Goal: Information Seeking & Learning: Learn about a topic

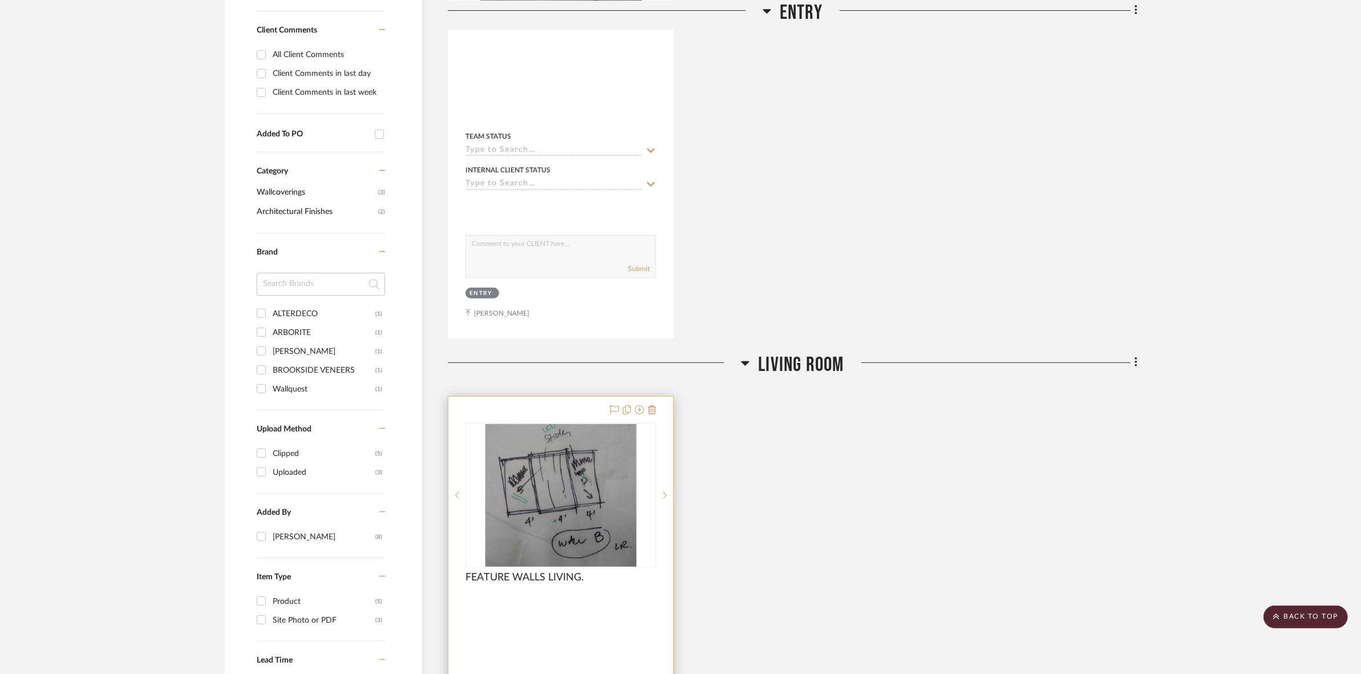
scroll to position [214, 0]
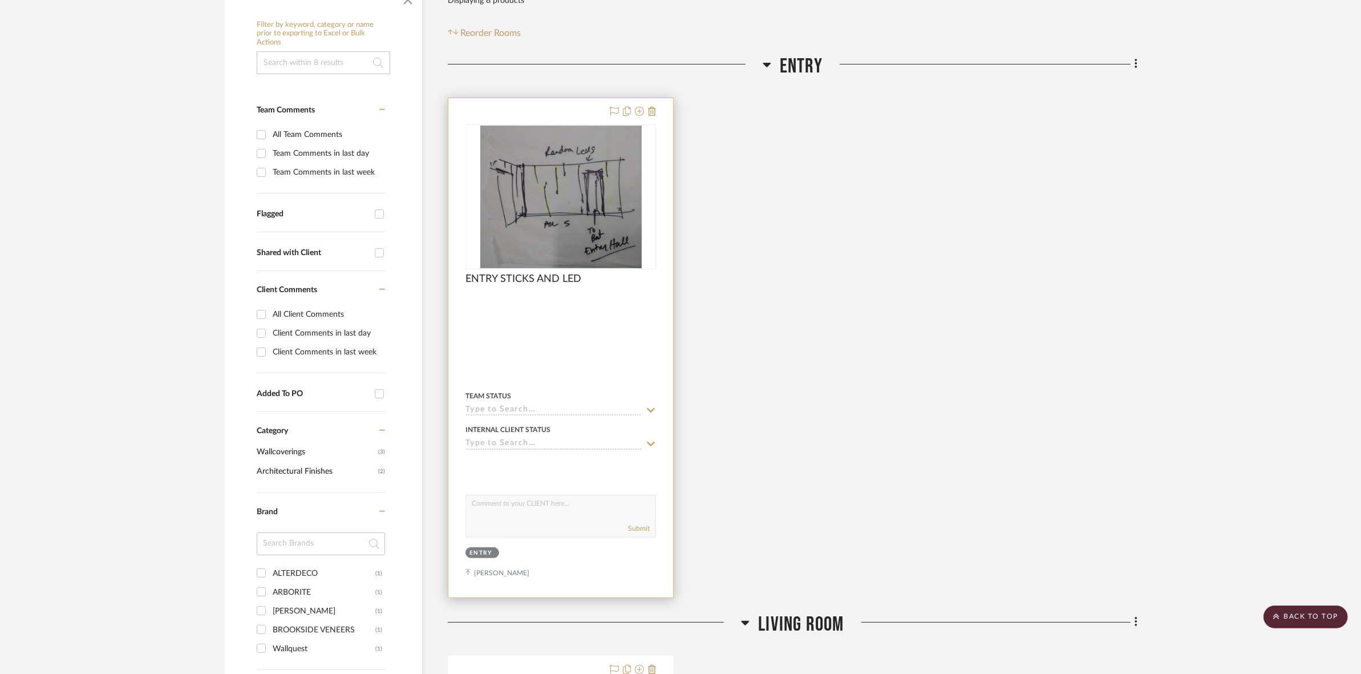
click at [529, 244] on img "0" at bounding box center [560, 197] width 161 height 143
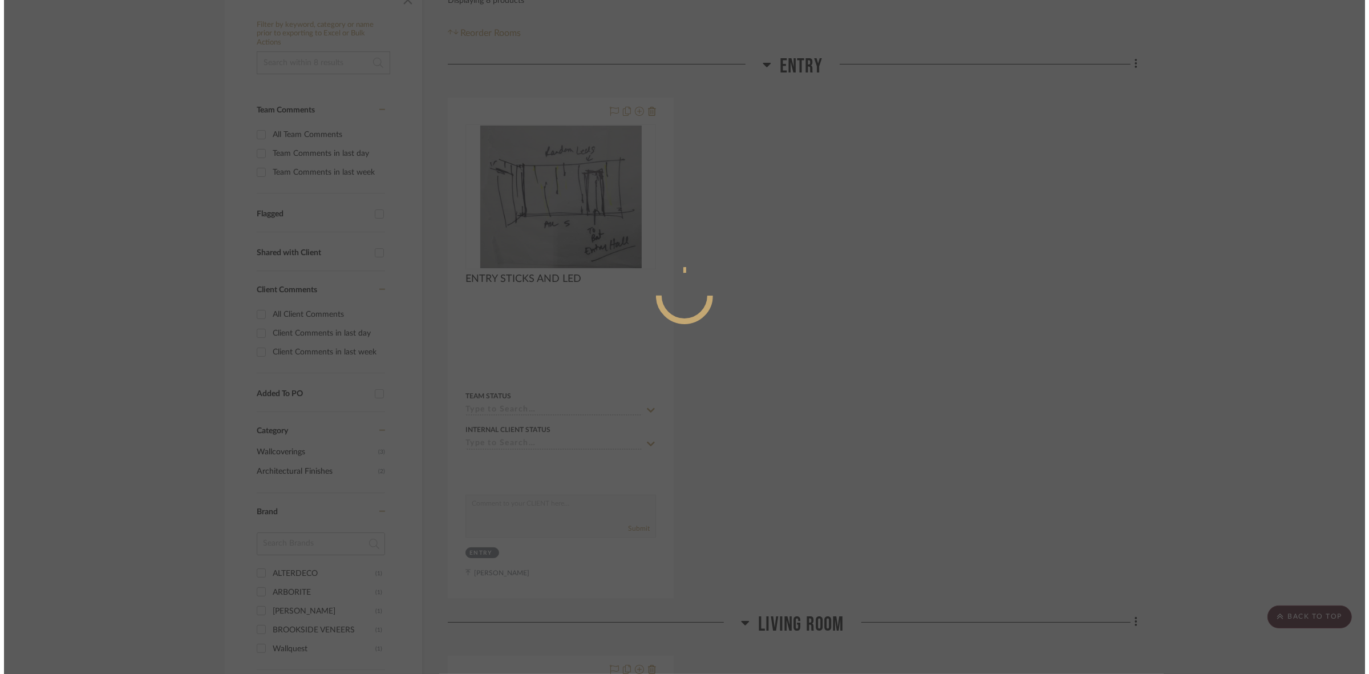
scroll to position [0, 0]
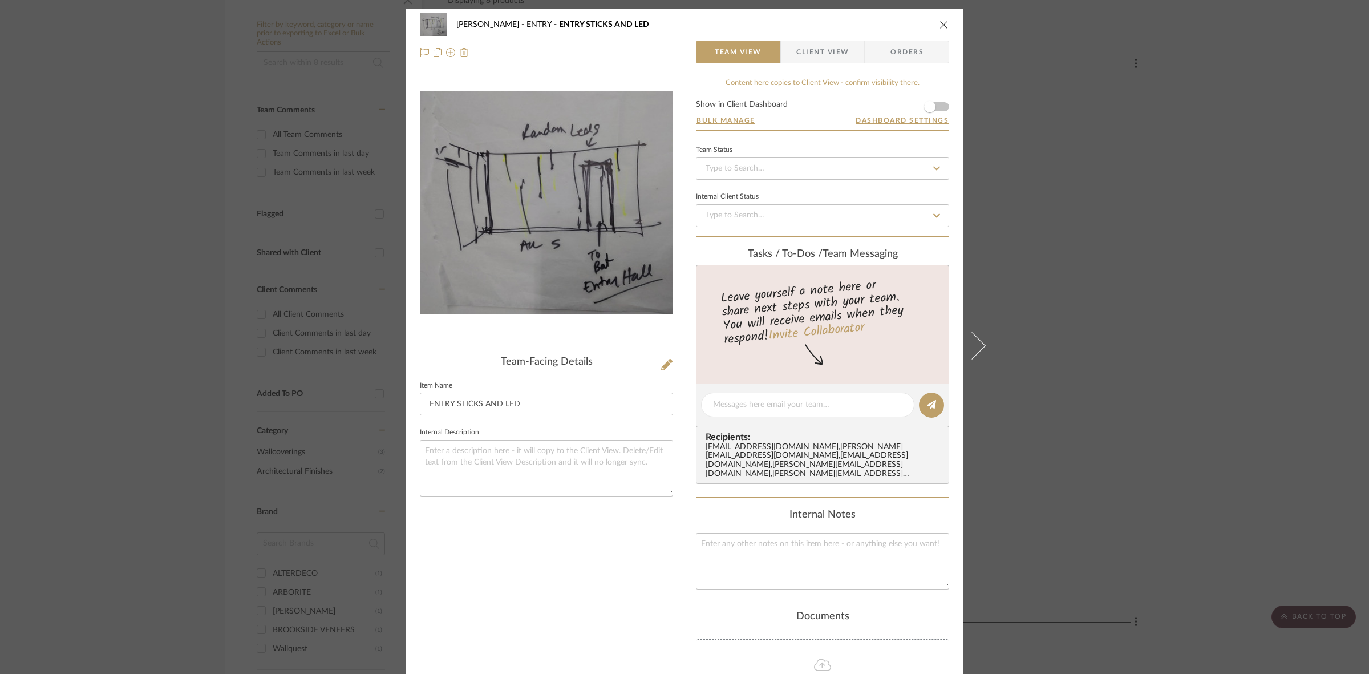
click at [531, 187] on img "0" at bounding box center [547, 202] width 252 height 223
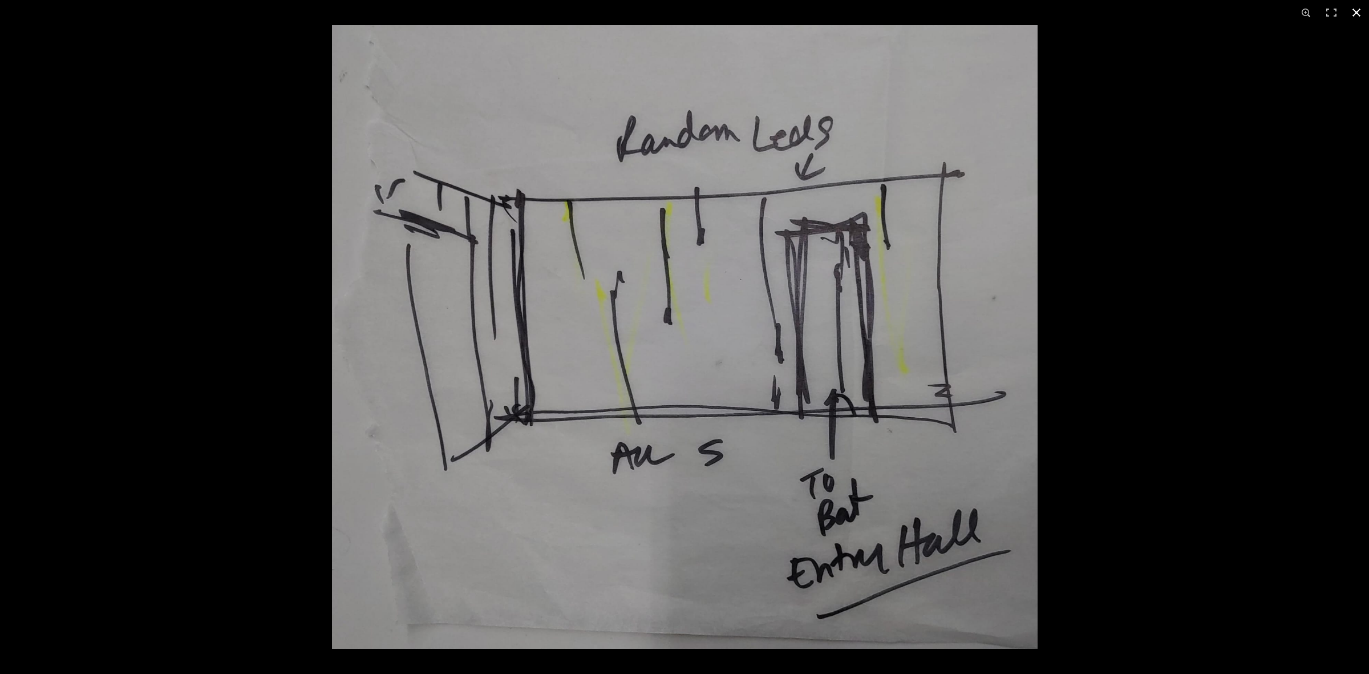
click at [243, 164] on div at bounding box center [684, 337] width 1369 height 674
click at [113, 31] on div at bounding box center [684, 337] width 1369 height 674
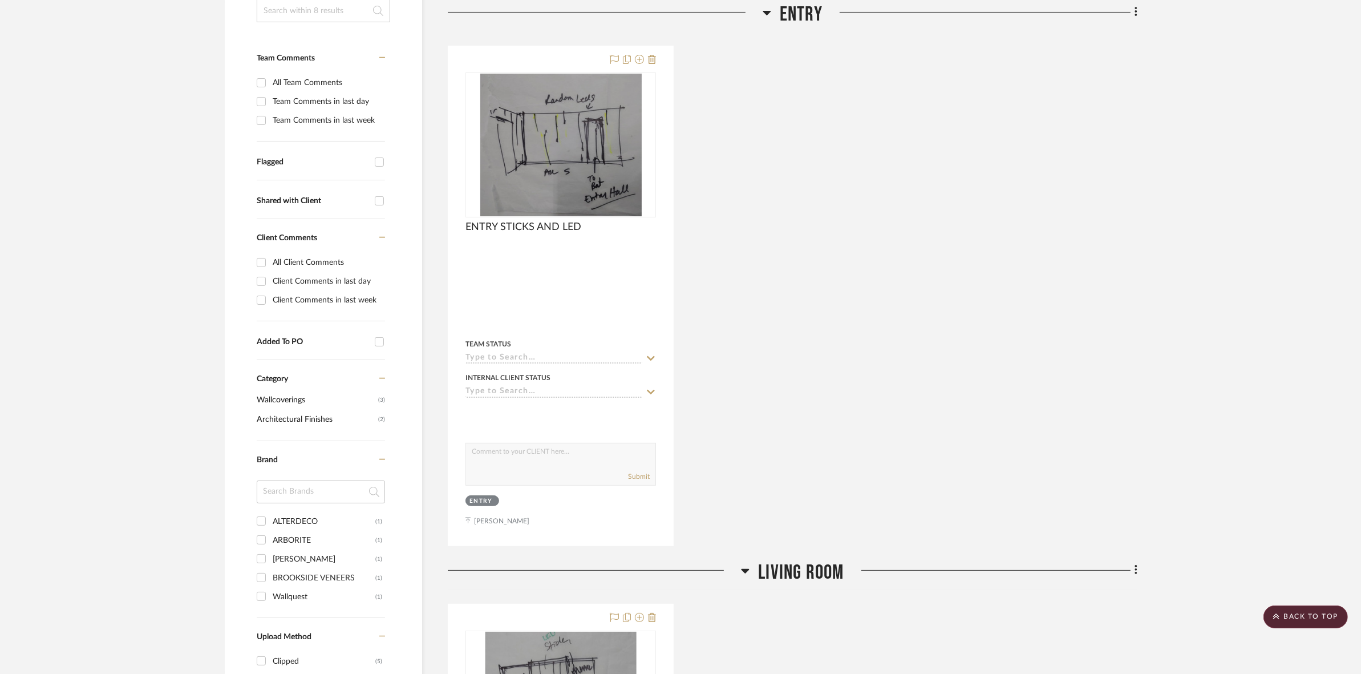
scroll to position [285, 0]
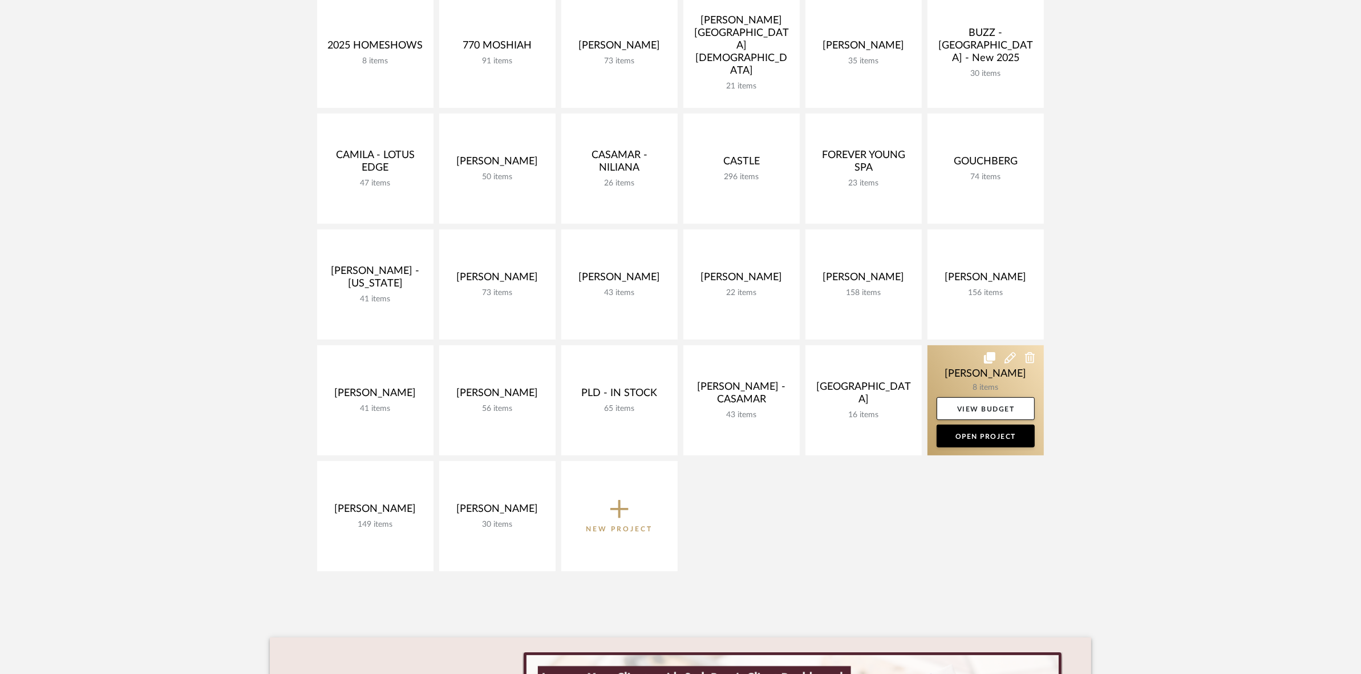
click at [939, 375] on link at bounding box center [986, 400] width 116 height 110
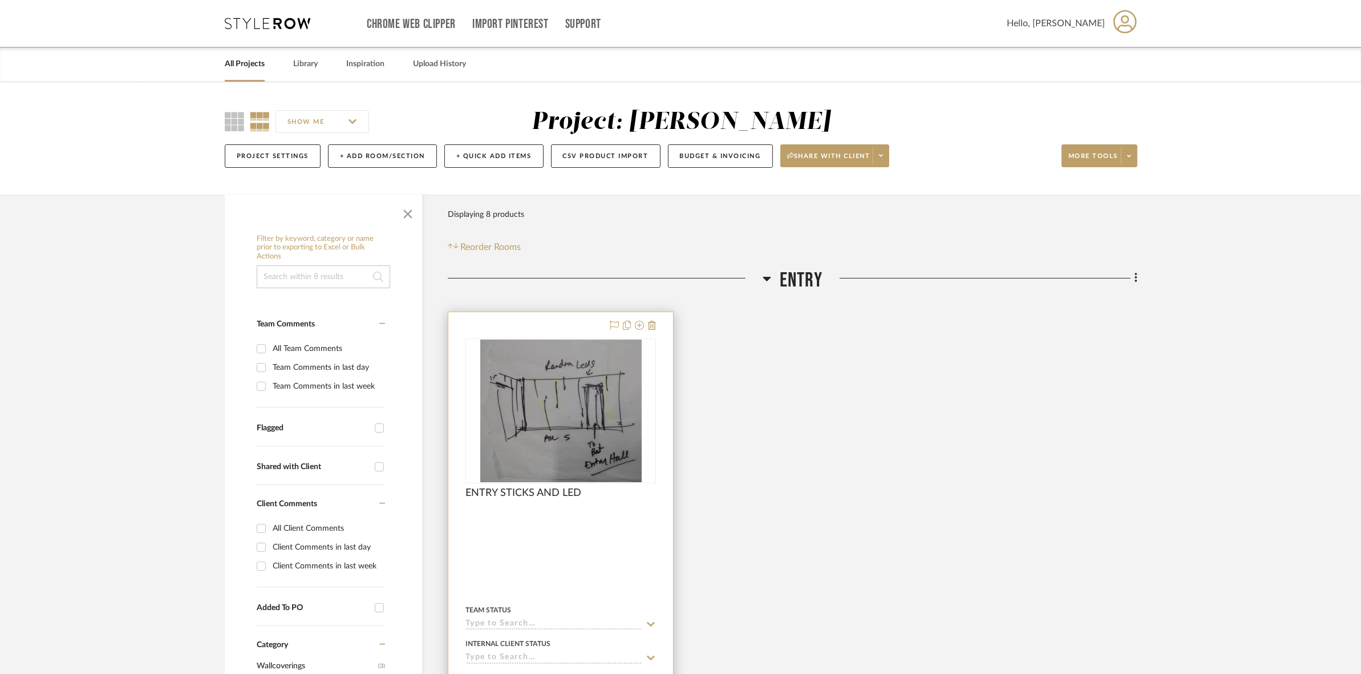
click at [522, 414] on img "0" at bounding box center [560, 410] width 161 height 143
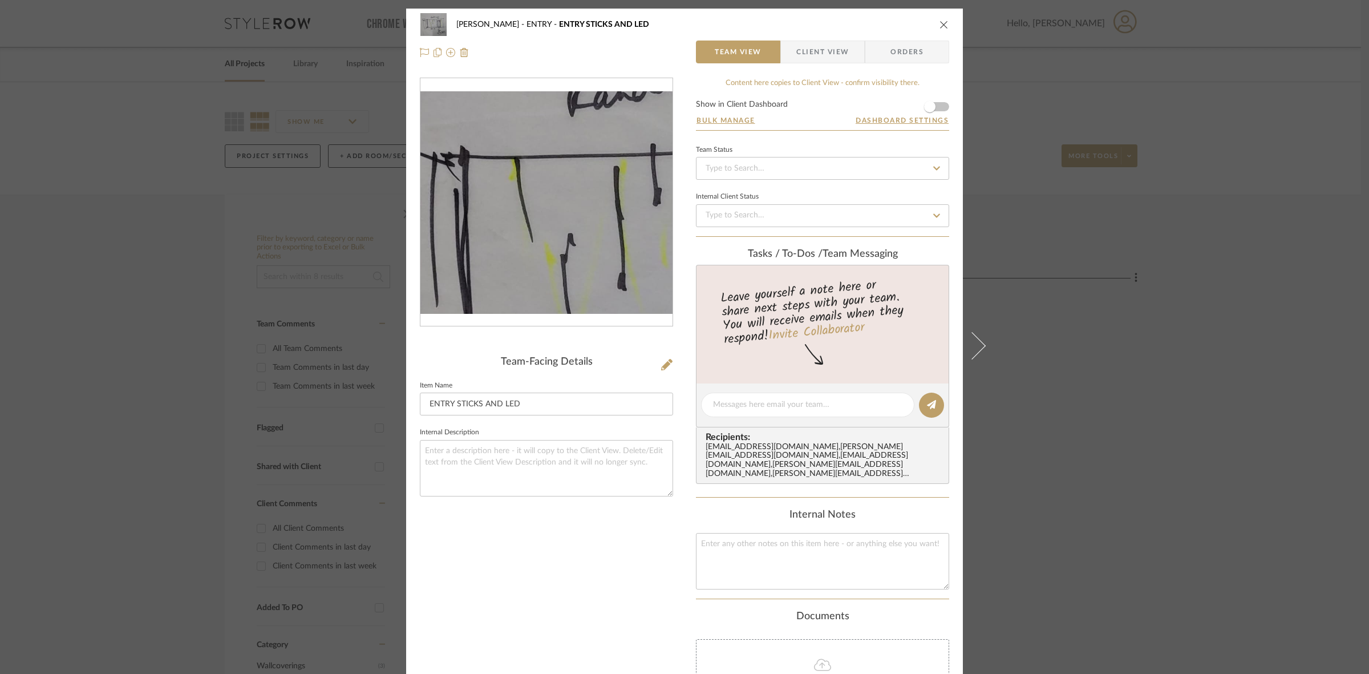
click at [511, 169] on img "0" at bounding box center [547, 202] width 252 height 223
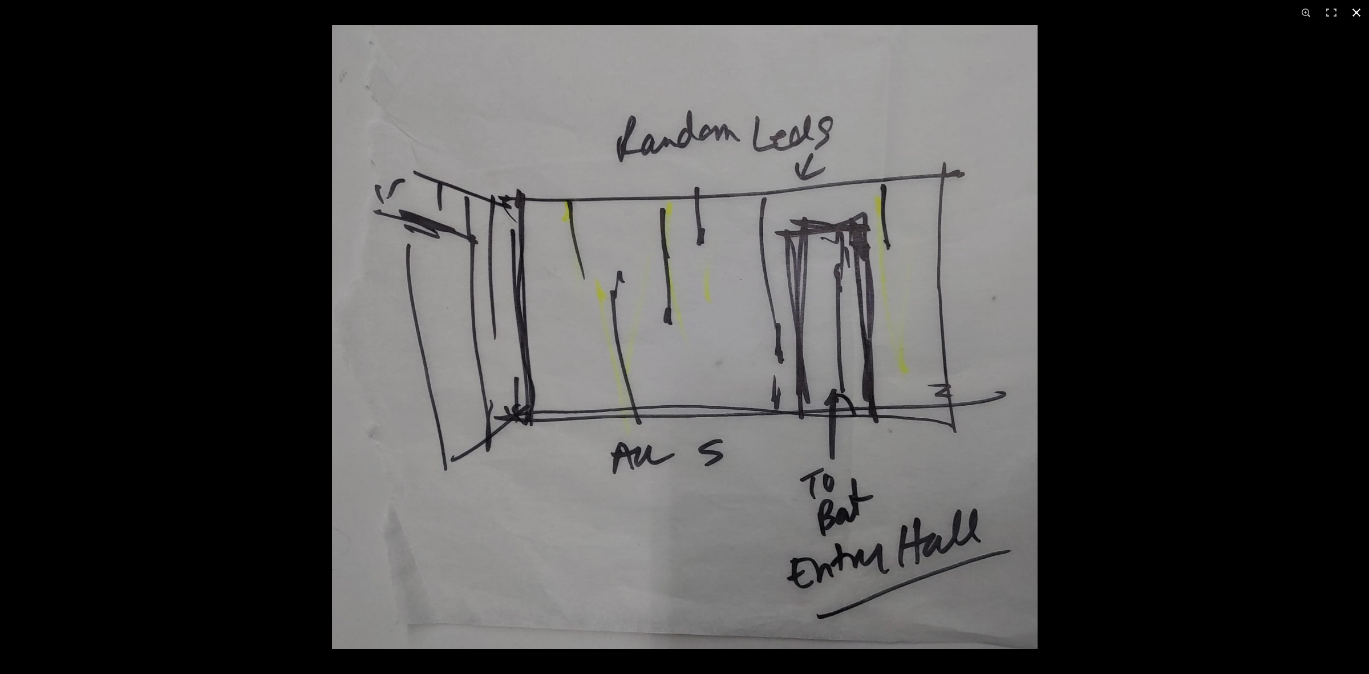
click at [300, 193] on div at bounding box center [684, 337] width 1369 height 674
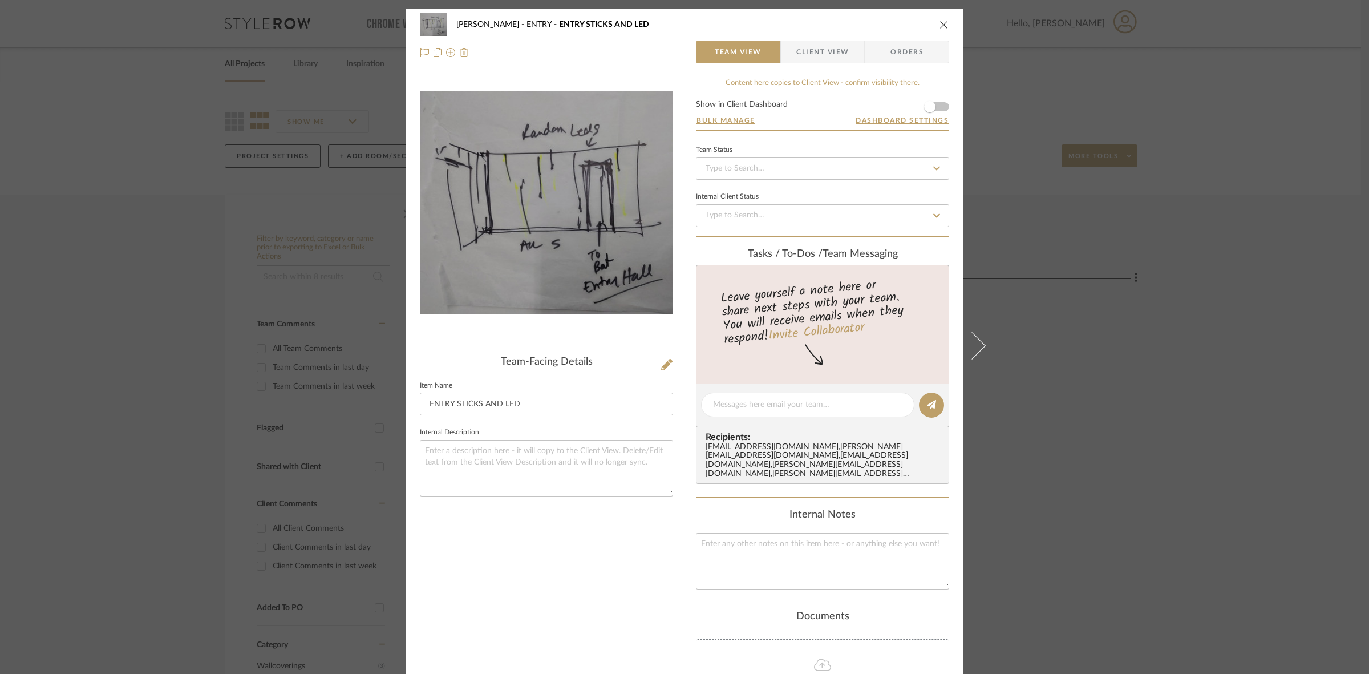
click at [298, 286] on div "SARI COHEN ENTRY ENTRY STICKS AND LED Team View Client View Orders Team-Facing …" at bounding box center [684, 337] width 1369 height 674
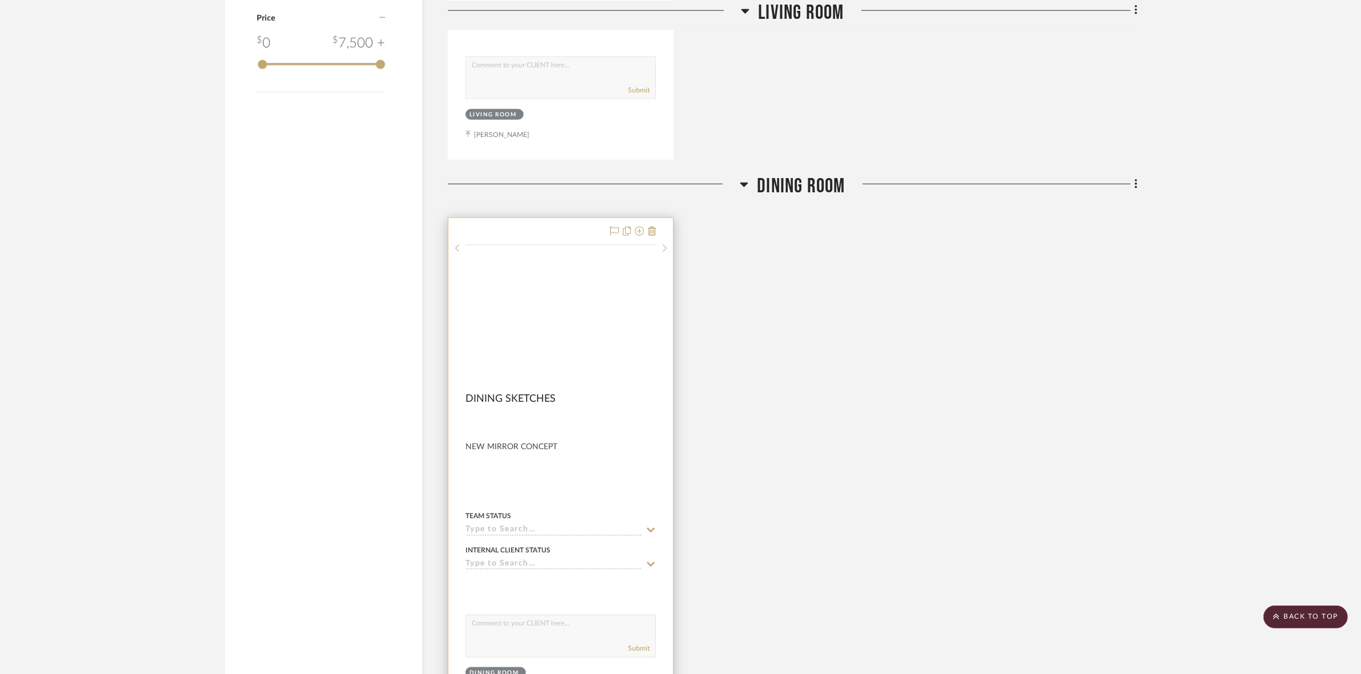
scroll to position [1212, 0]
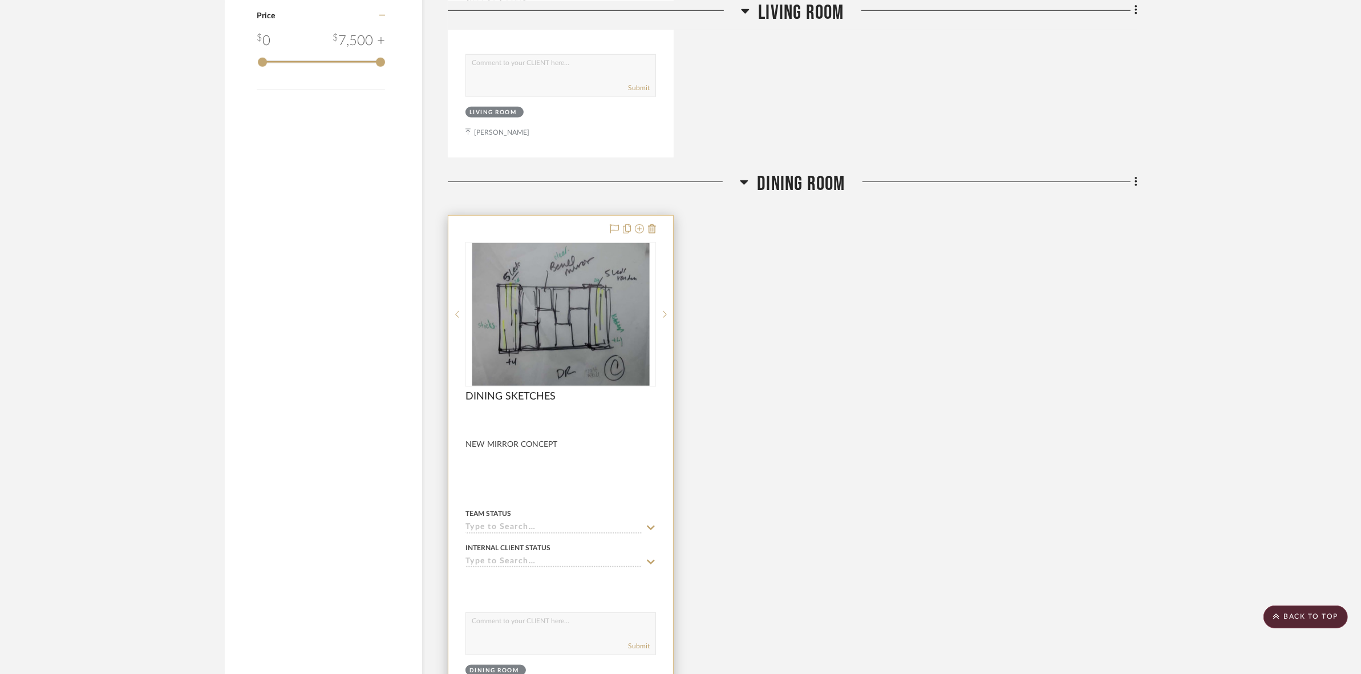
click at [0, 0] on img at bounding box center [0, 0] width 0 height 0
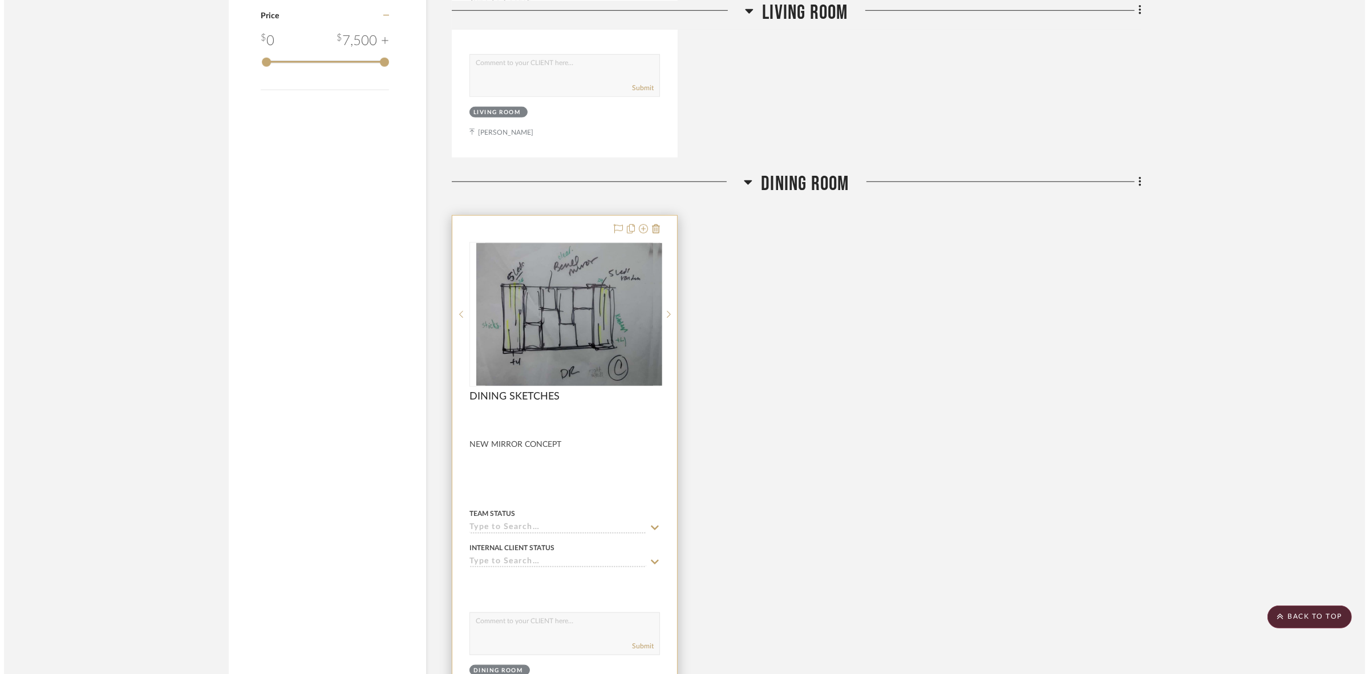
scroll to position [0, 0]
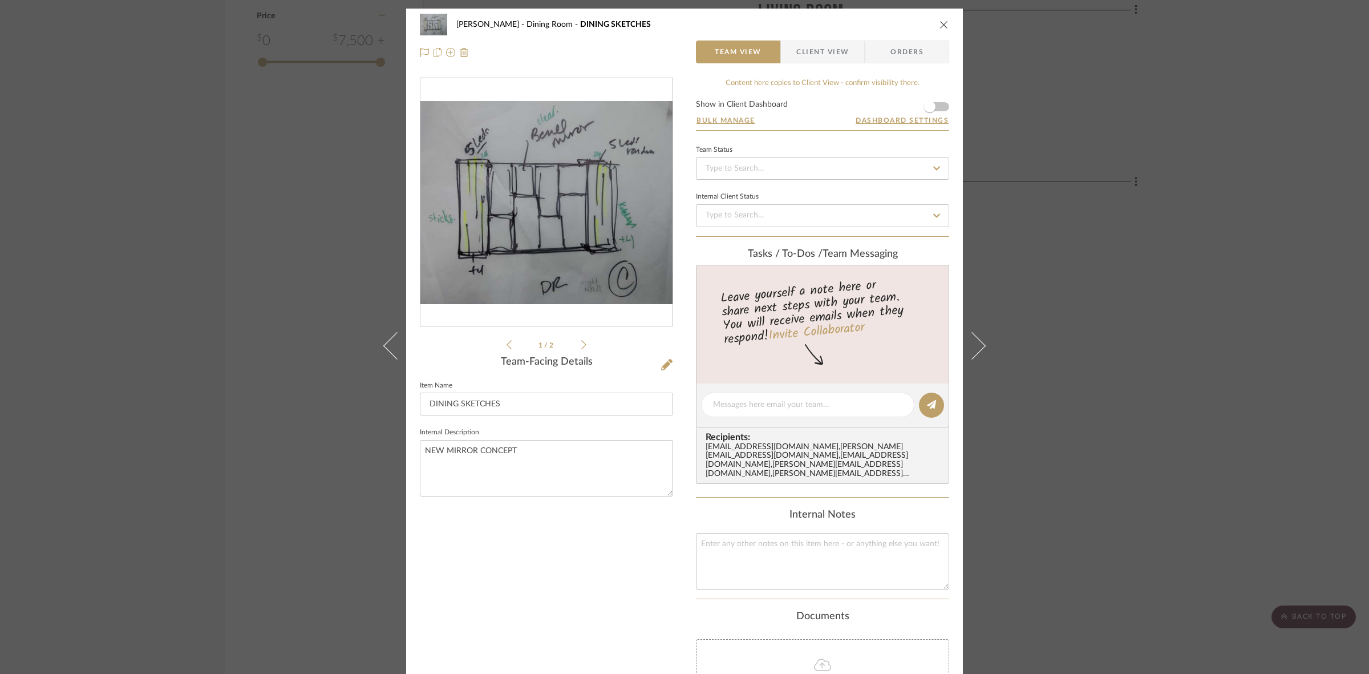
click at [585, 229] on div at bounding box center [547, 202] width 252 height 249
click at [569, 263] on img "0" at bounding box center [547, 202] width 252 height 203
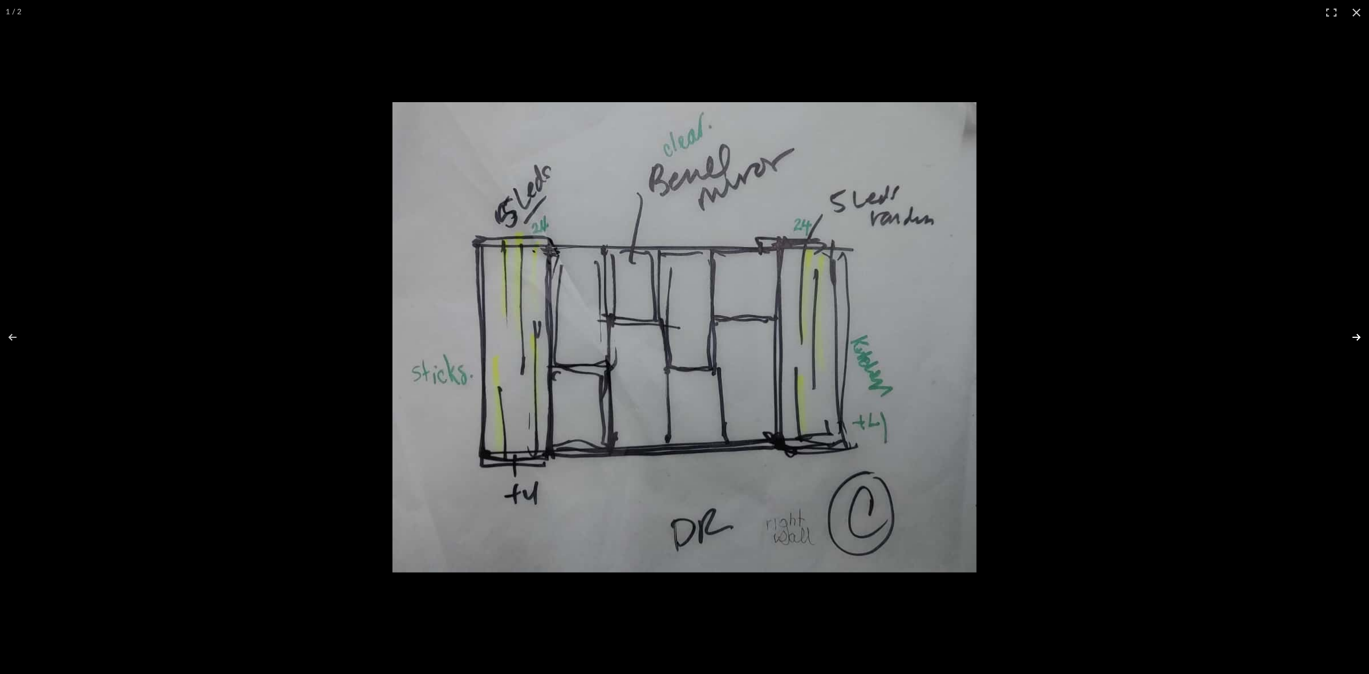
click at [1356, 335] on button at bounding box center [1349, 337] width 40 height 57
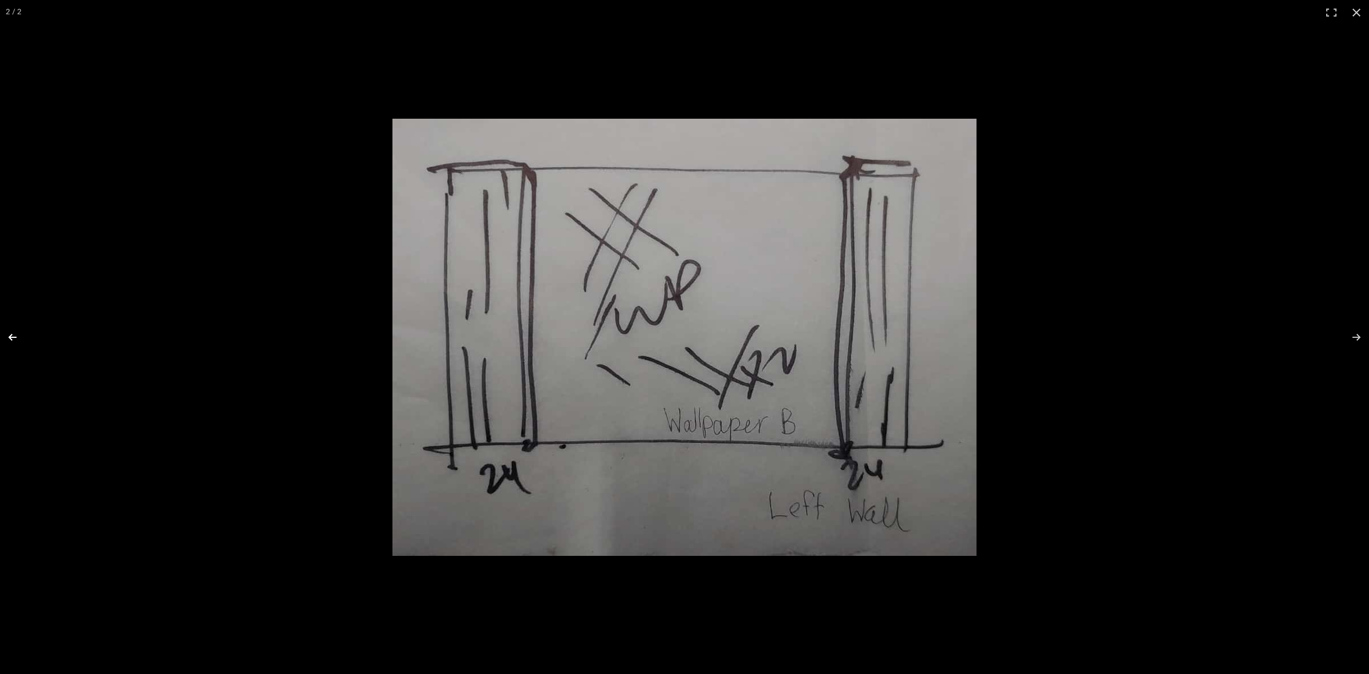
click at [12, 335] on button at bounding box center [20, 337] width 40 height 57
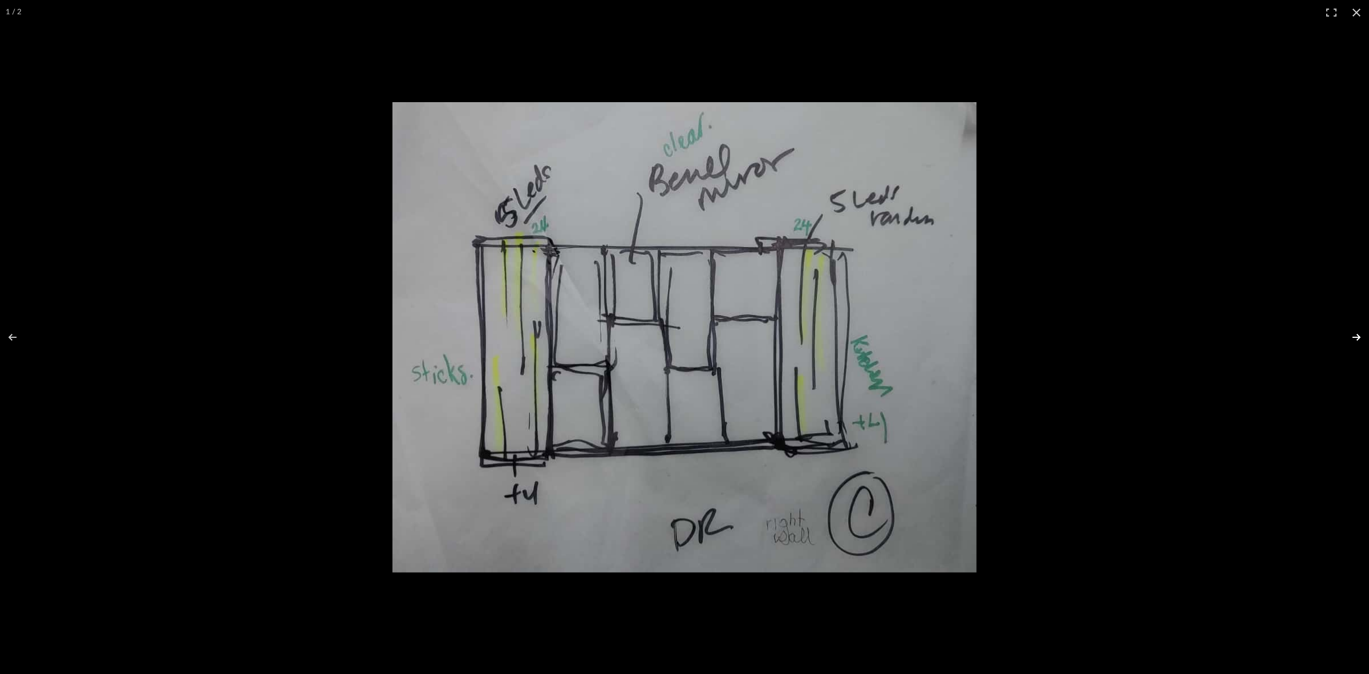
click at [1359, 331] on button at bounding box center [1349, 337] width 40 height 57
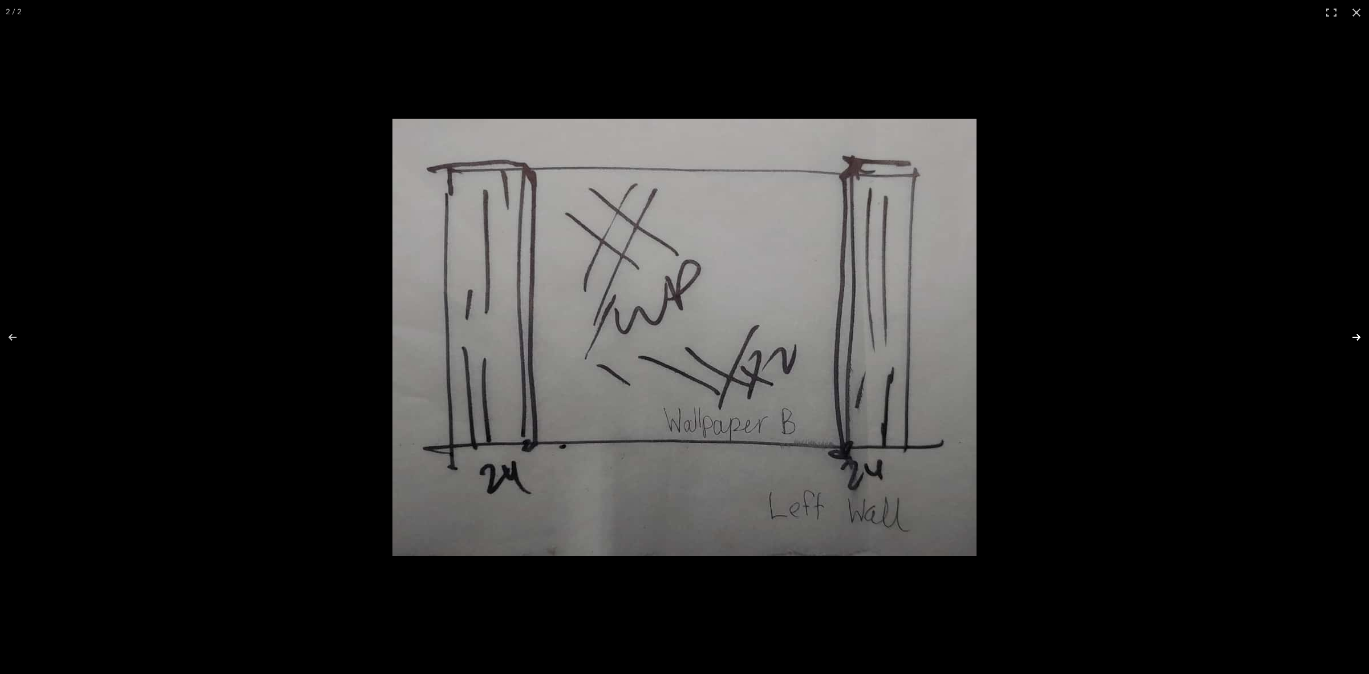
click at [1359, 331] on button at bounding box center [1349, 337] width 40 height 57
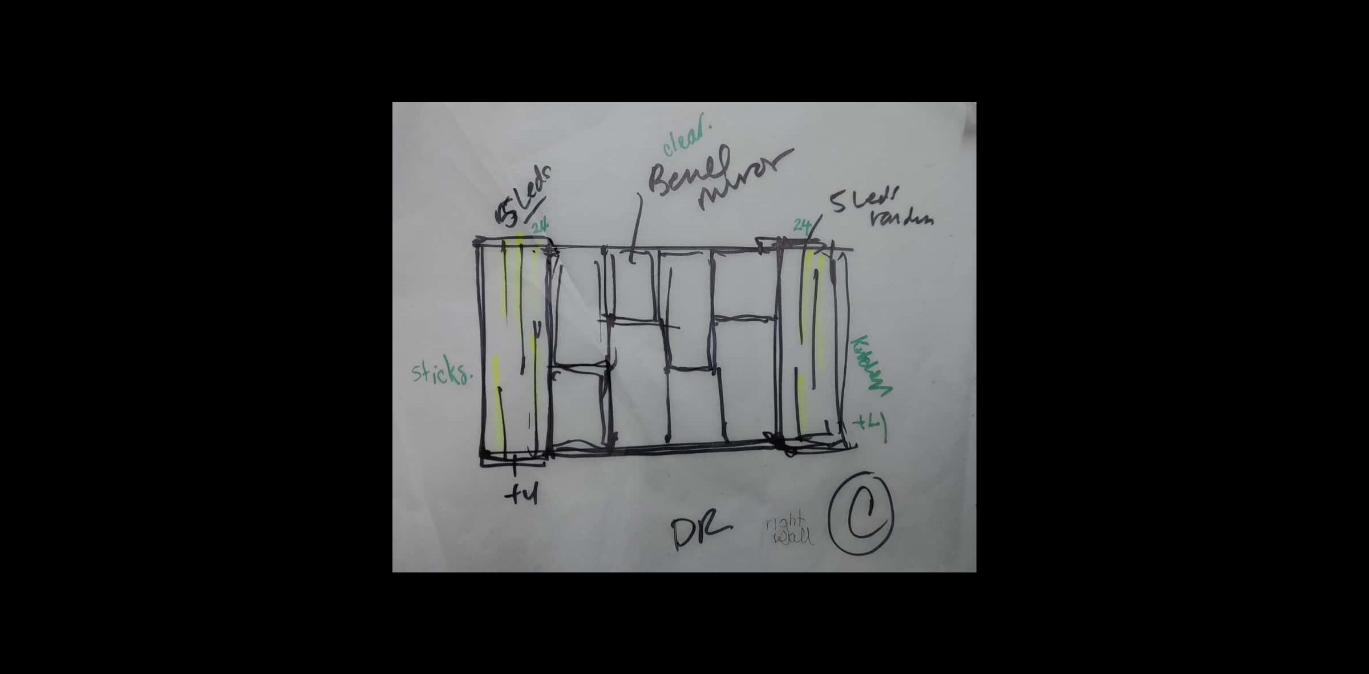
click at [1351, 327] on button at bounding box center [1349, 337] width 40 height 57
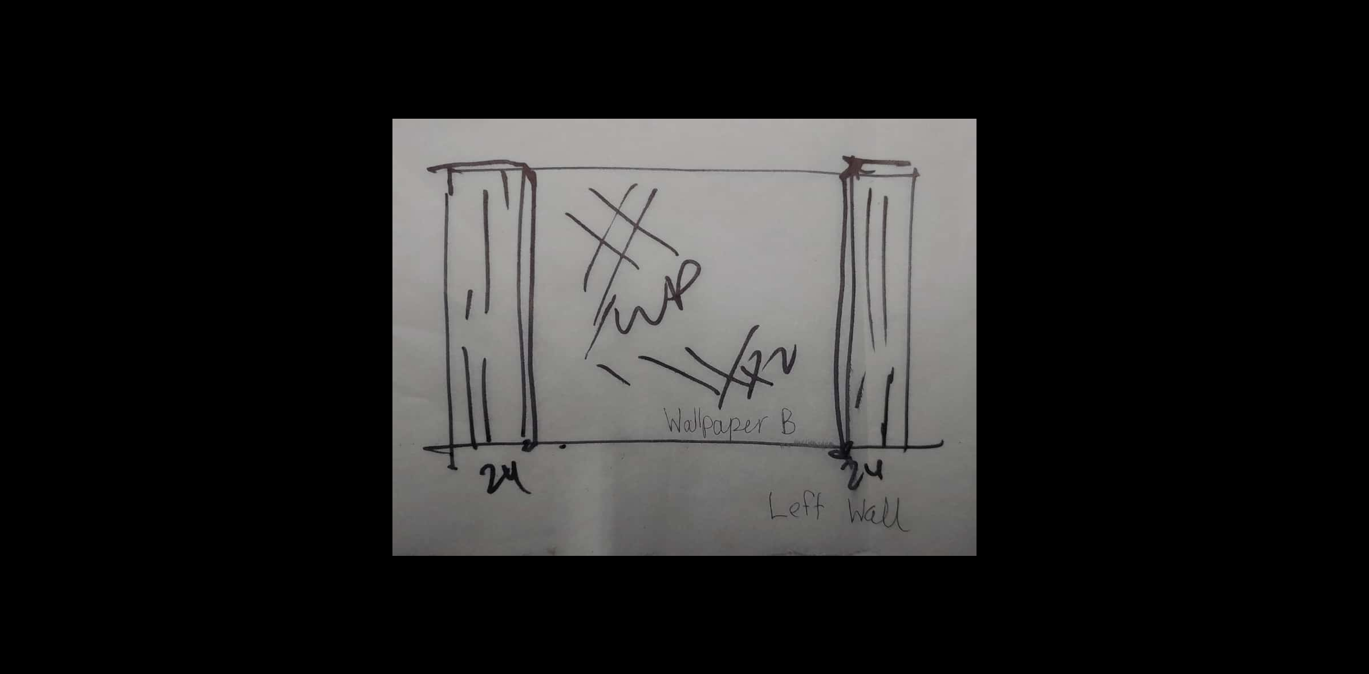
click at [1351, 327] on button at bounding box center [1349, 337] width 40 height 57
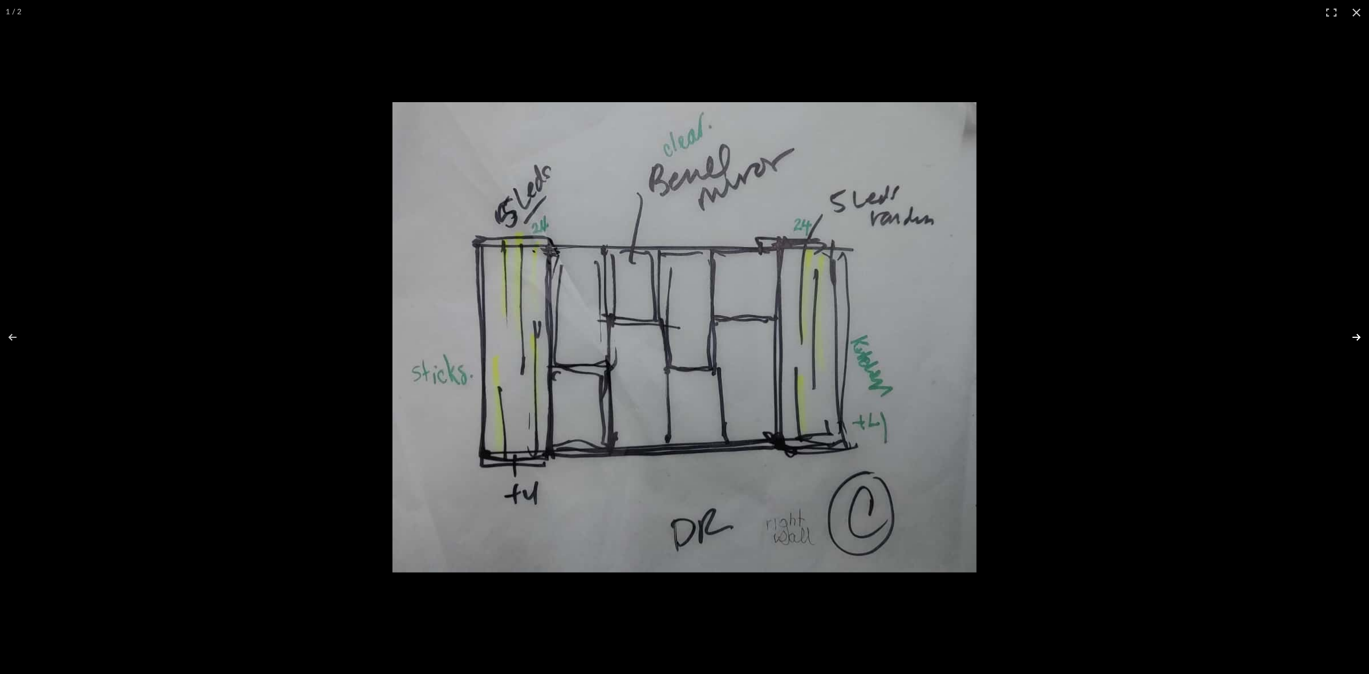
click at [1352, 333] on button at bounding box center [1349, 337] width 40 height 57
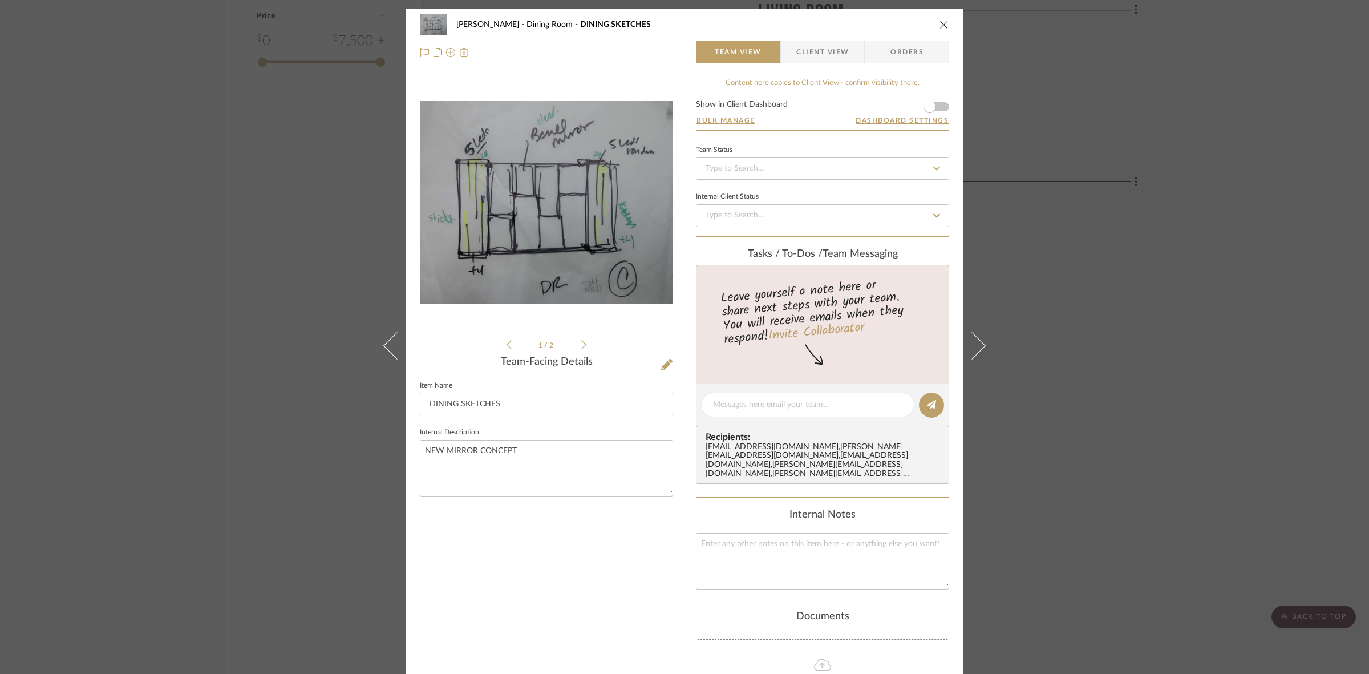
click at [1087, 377] on div "SARI COHEN Dining Room DINING SKETCHES Team View Client View Orders 1 / 2 Team-…" at bounding box center [684, 337] width 1369 height 674
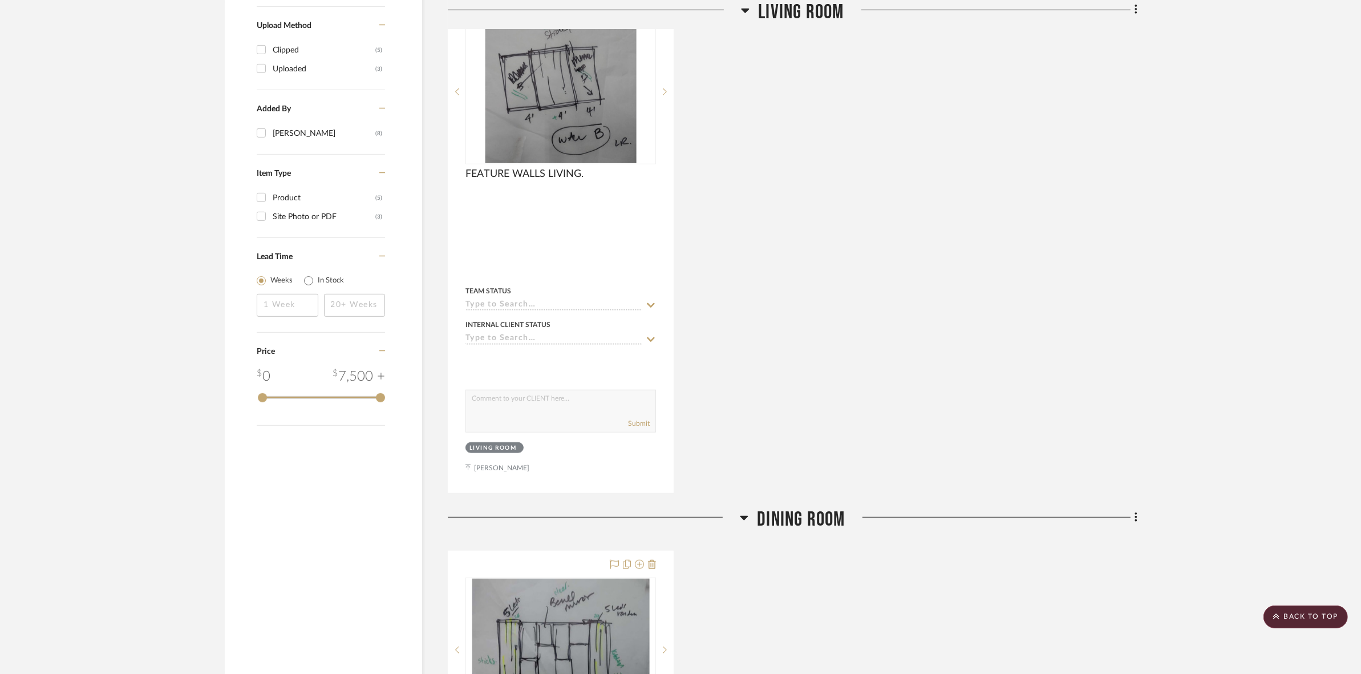
scroll to position [856, 0]
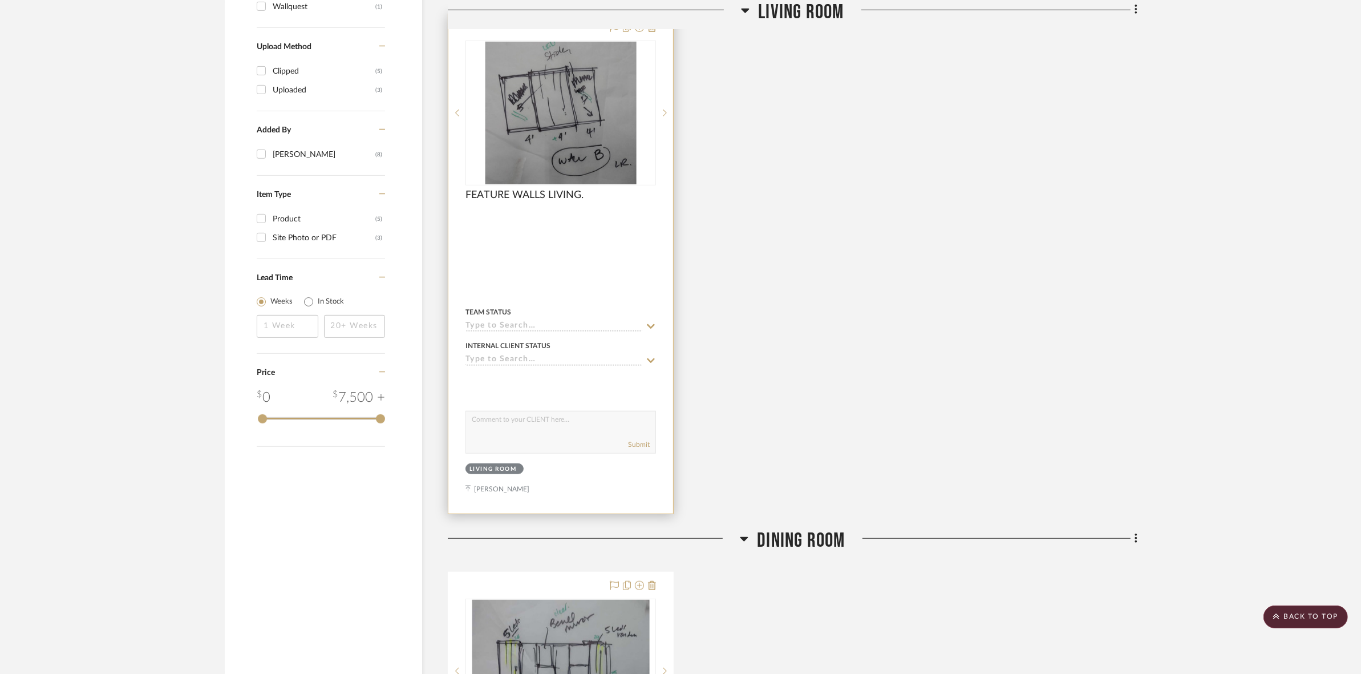
click at [578, 163] on img "0" at bounding box center [561, 113] width 152 height 143
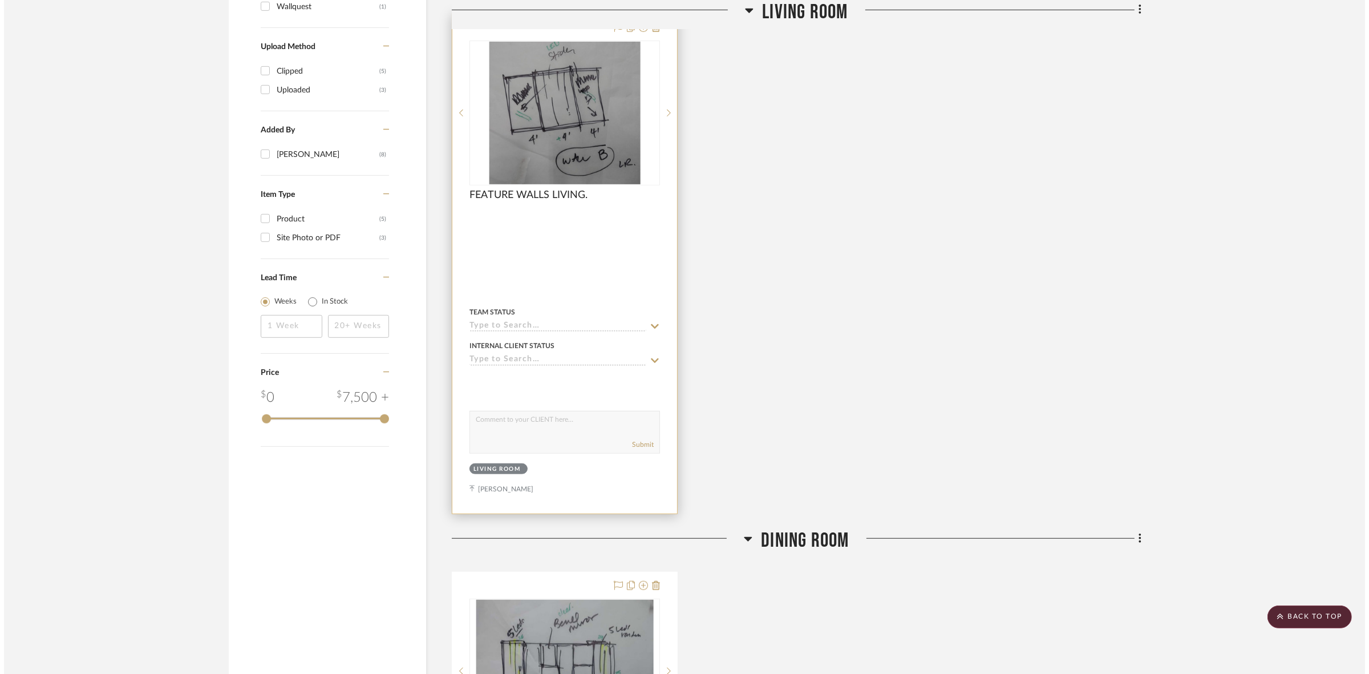
scroll to position [0, 0]
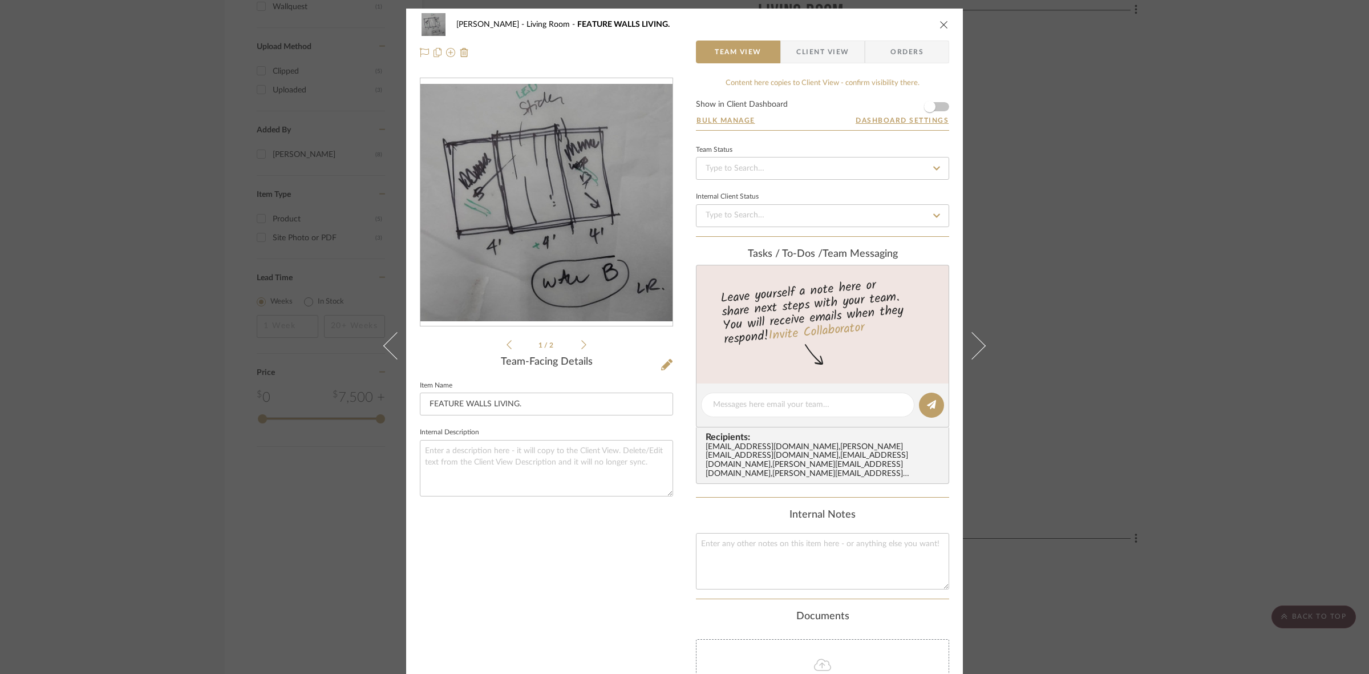
click at [577, 270] on div at bounding box center [547, 202] width 252 height 249
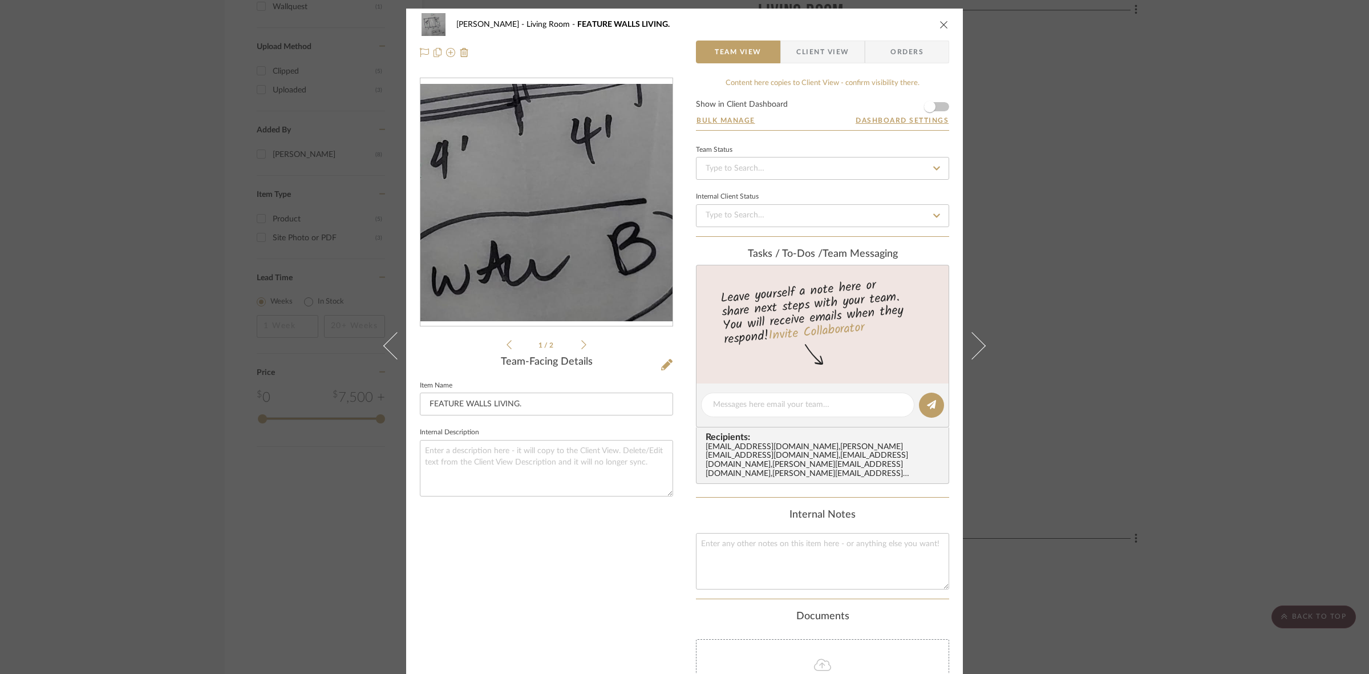
click at [577, 257] on img "0" at bounding box center [547, 202] width 252 height 237
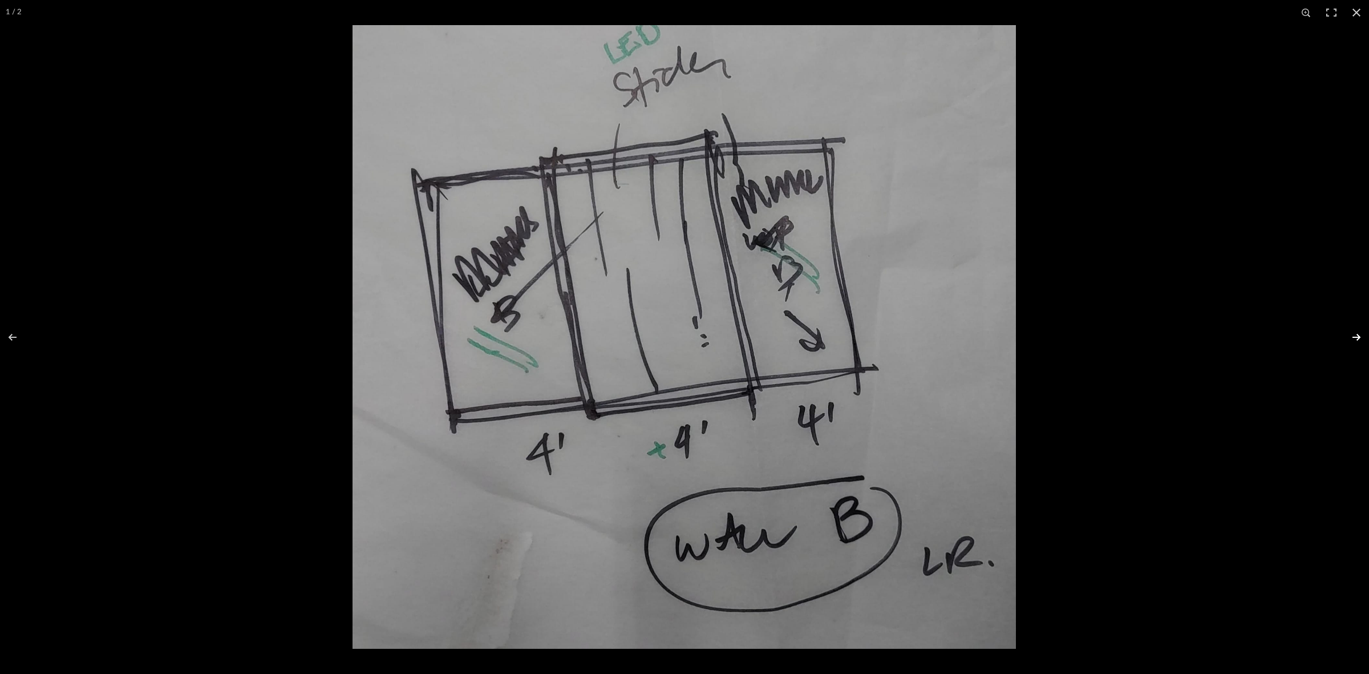
click at [1351, 335] on button at bounding box center [1349, 337] width 40 height 57
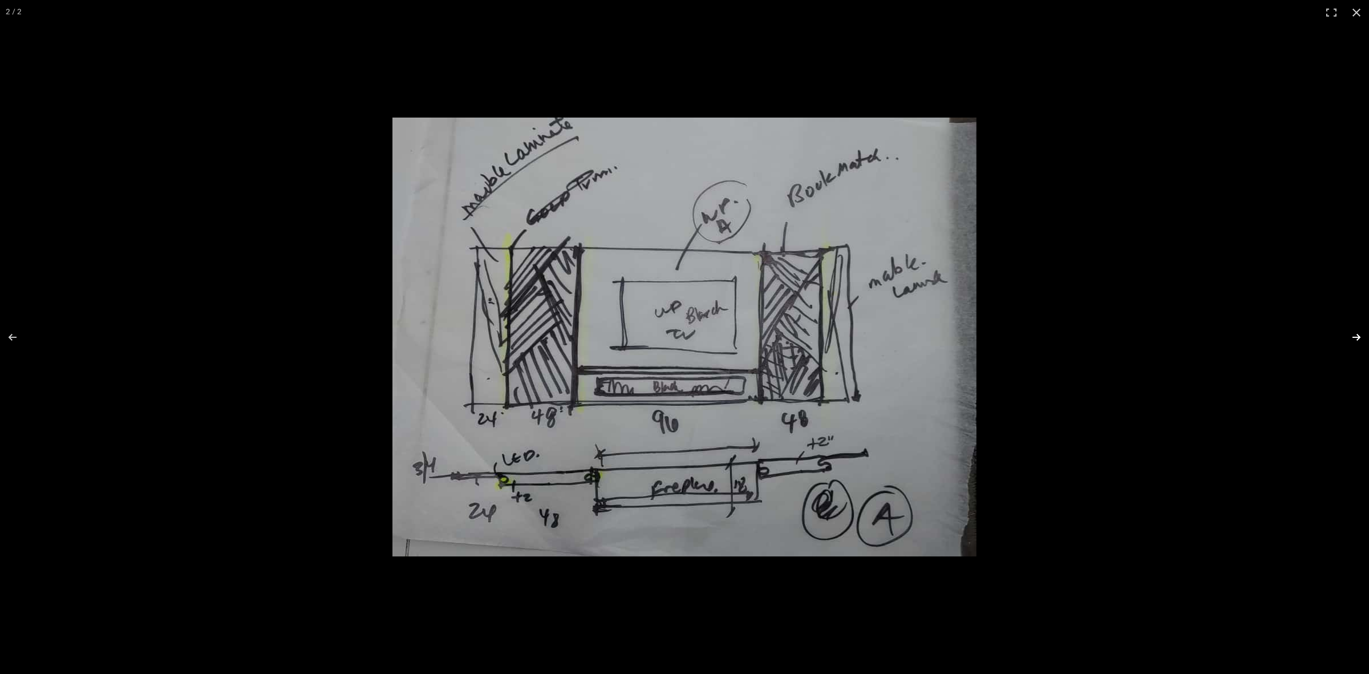
click at [1351, 335] on button at bounding box center [1349, 337] width 40 height 57
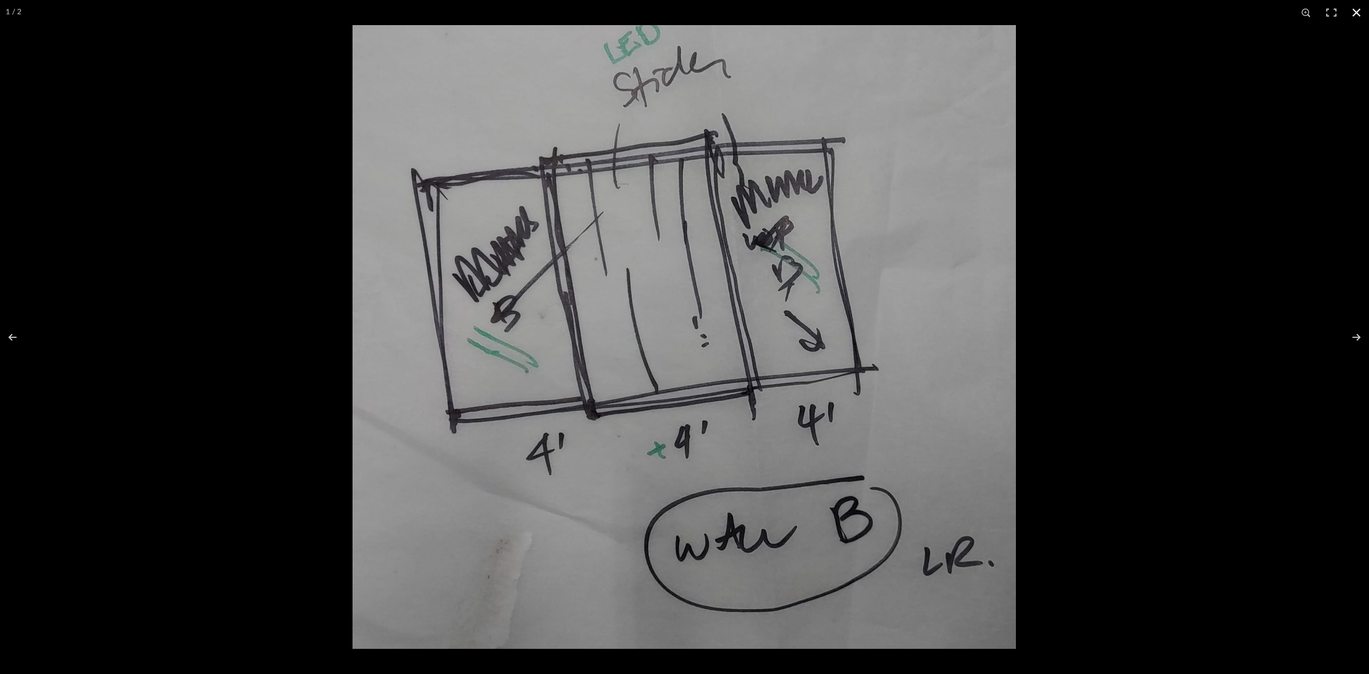
click at [1266, 381] on div at bounding box center [1037, 362] width 1369 height 674
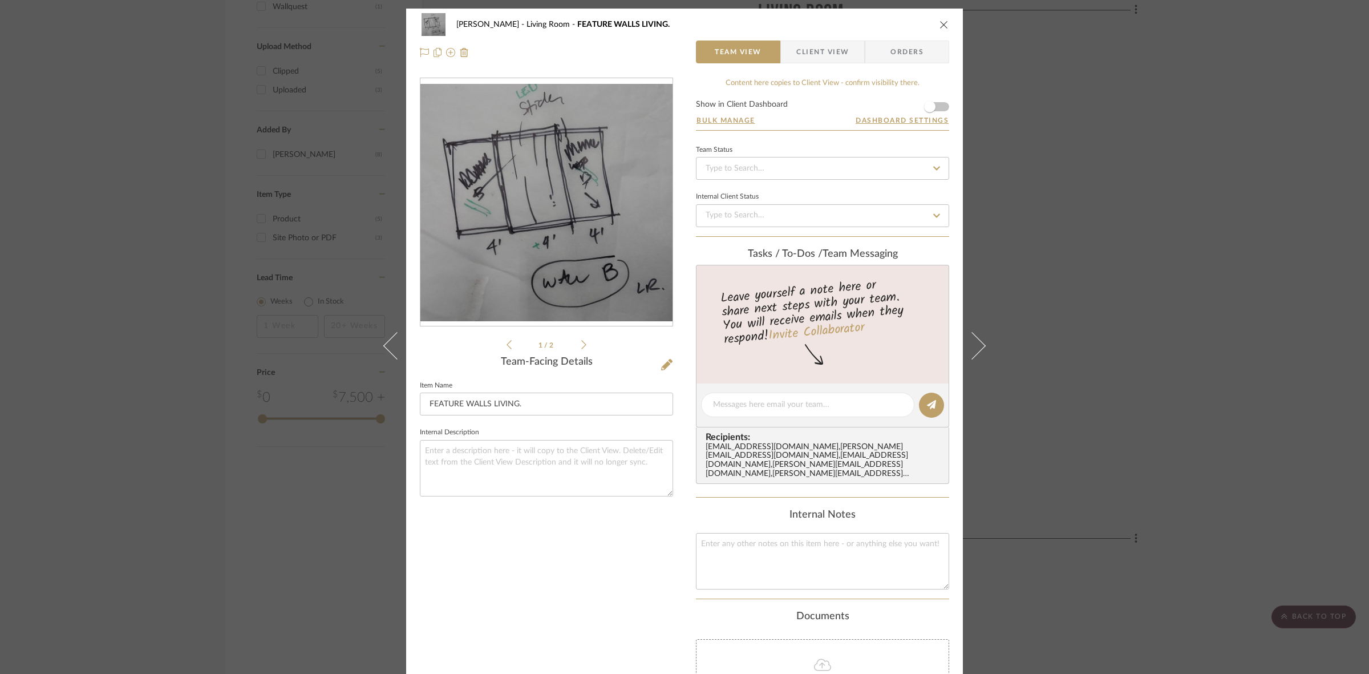
drag, startPoint x: 1216, startPoint y: 215, endPoint x: 722, endPoint y: 301, distance: 502.1
click at [1207, 214] on div "SARI COHEN Living Room FEATURE WALLS LIVING. Team View Client View Orders 1 / 2…" at bounding box center [684, 337] width 1369 height 674
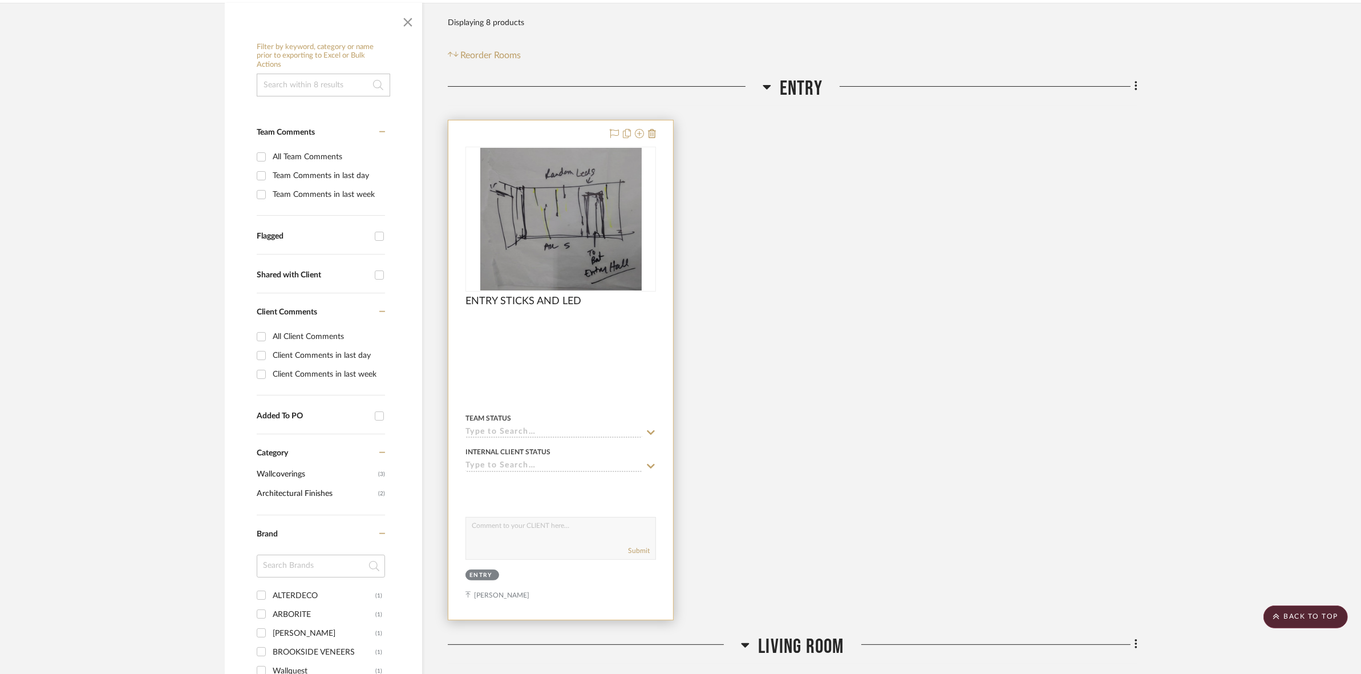
scroll to position [71, 0]
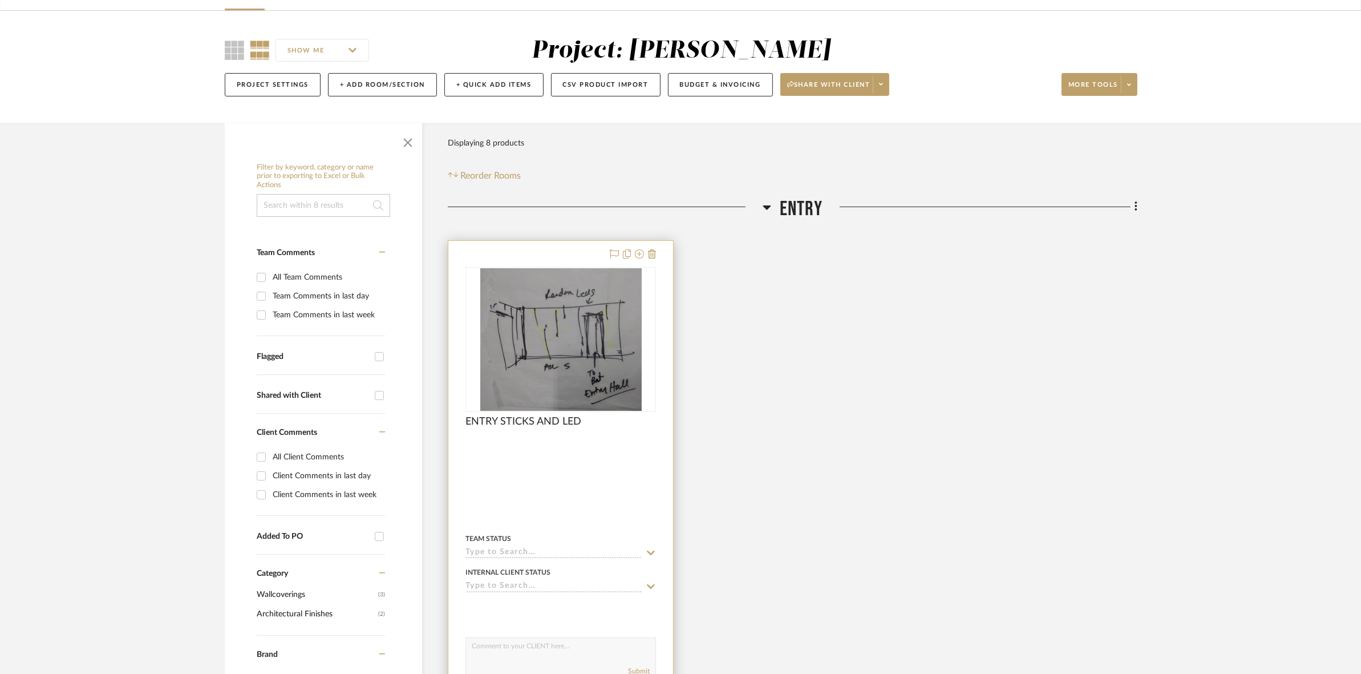
click at [537, 340] on img "0" at bounding box center [560, 339] width 161 height 143
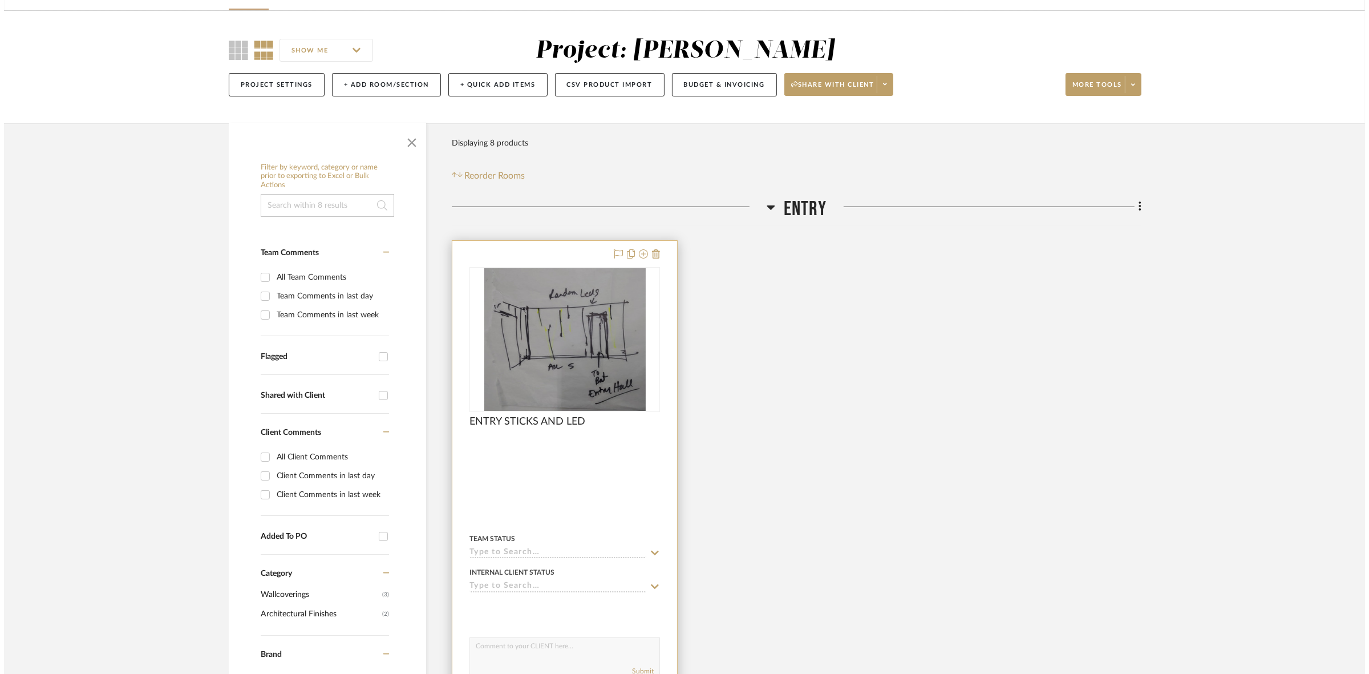
scroll to position [0, 0]
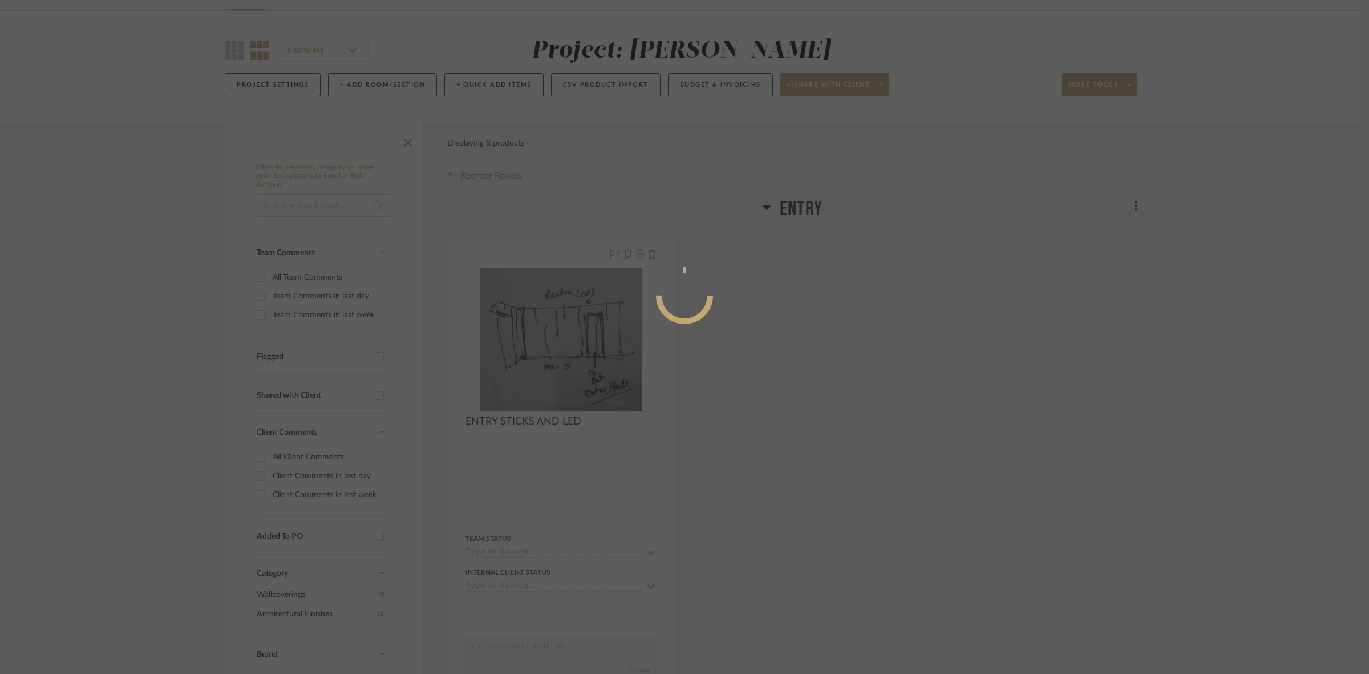
click at [971, 385] on div at bounding box center [684, 337] width 1369 height 674
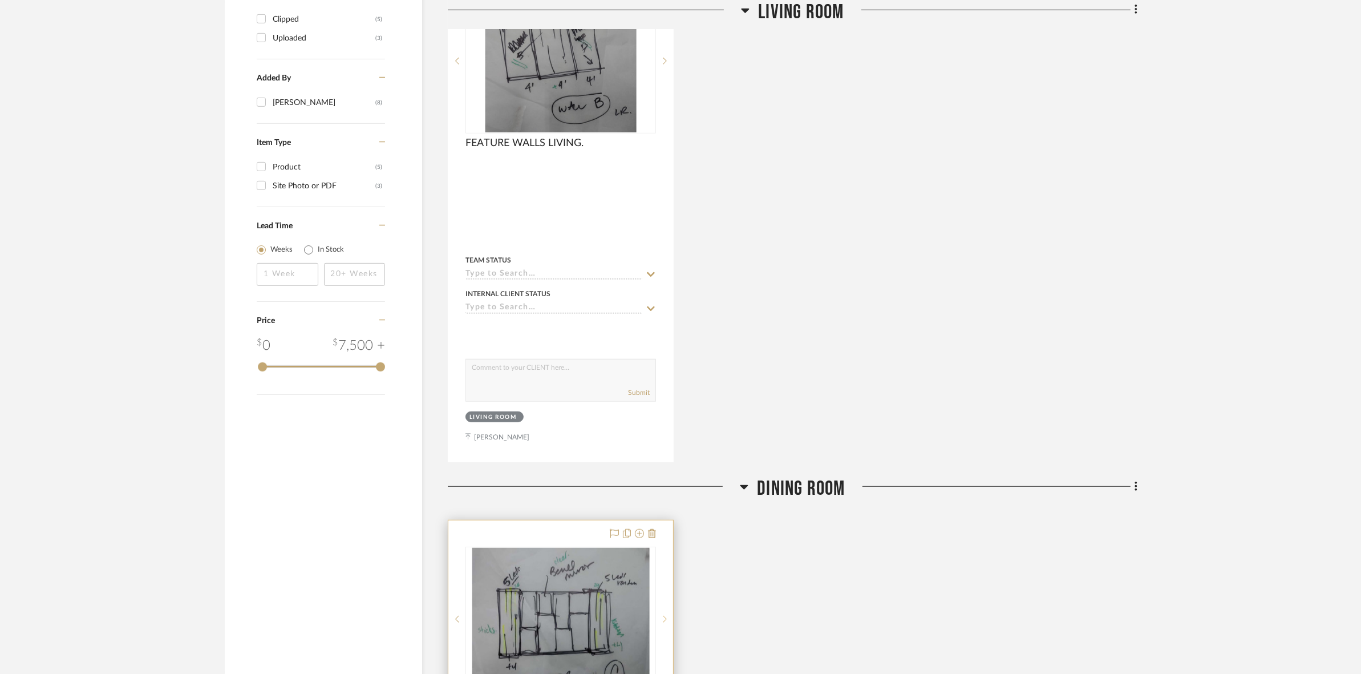
scroll to position [998, 0]
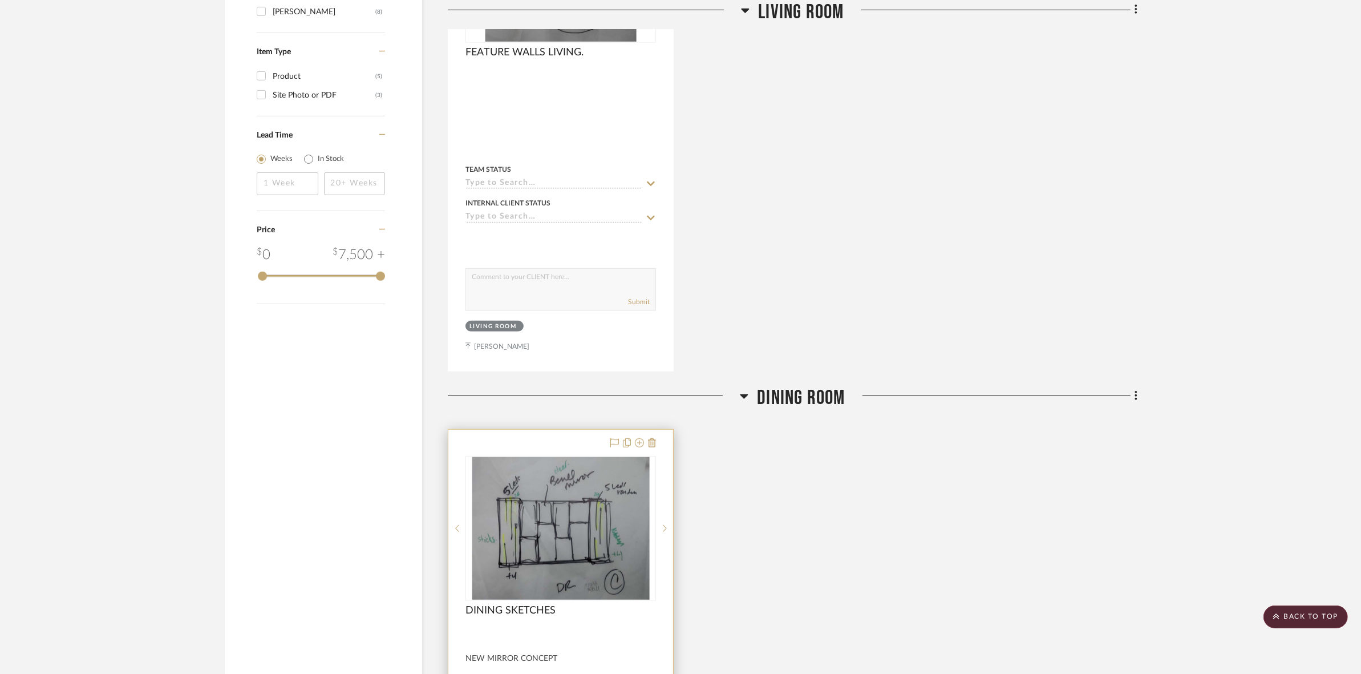
click at [599, 512] on img "0" at bounding box center [560, 528] width 177 height 143
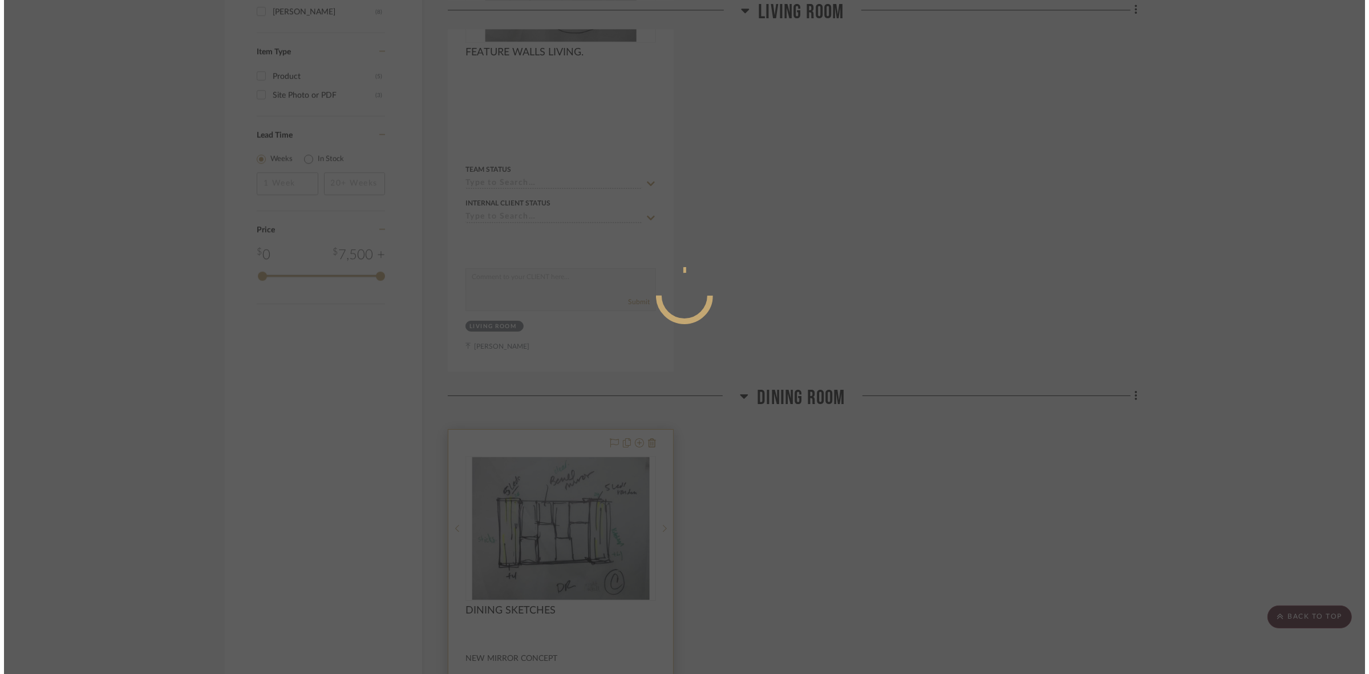
scroll to position [0, 0]
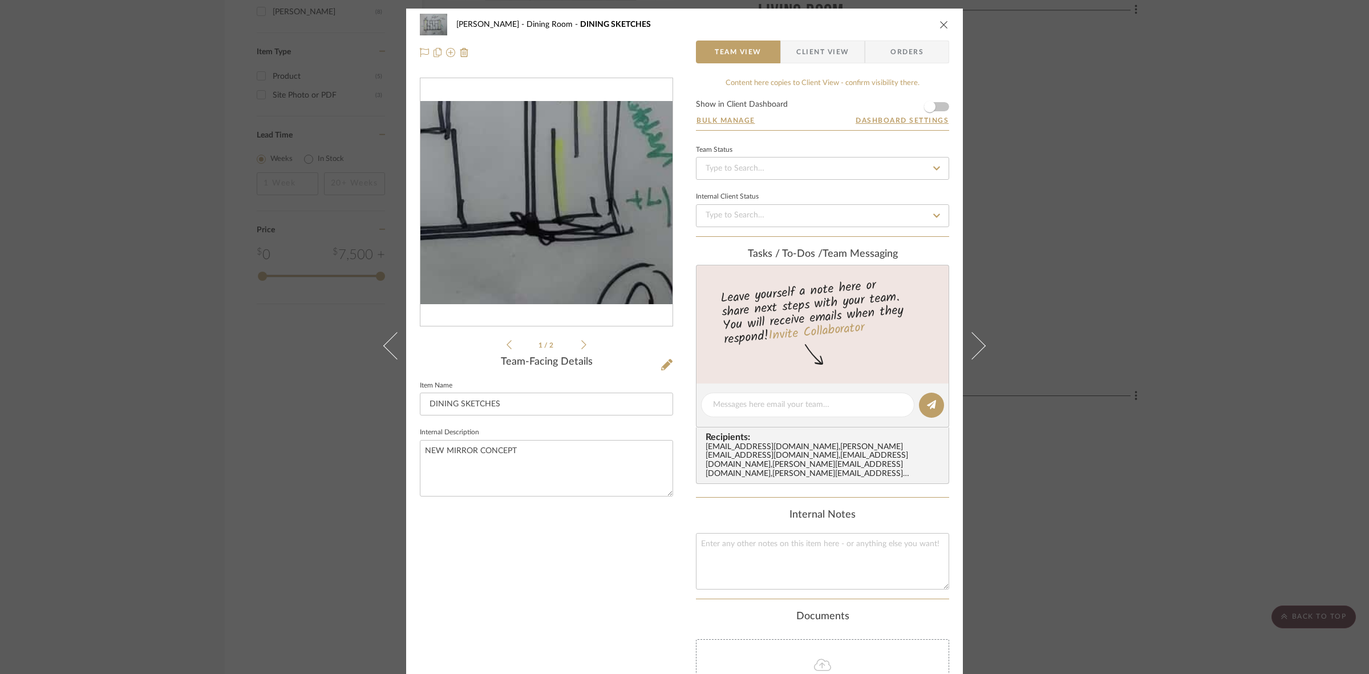
click at [588, 240] on img "0" at bounding box center [547, 202] width 252 height 203
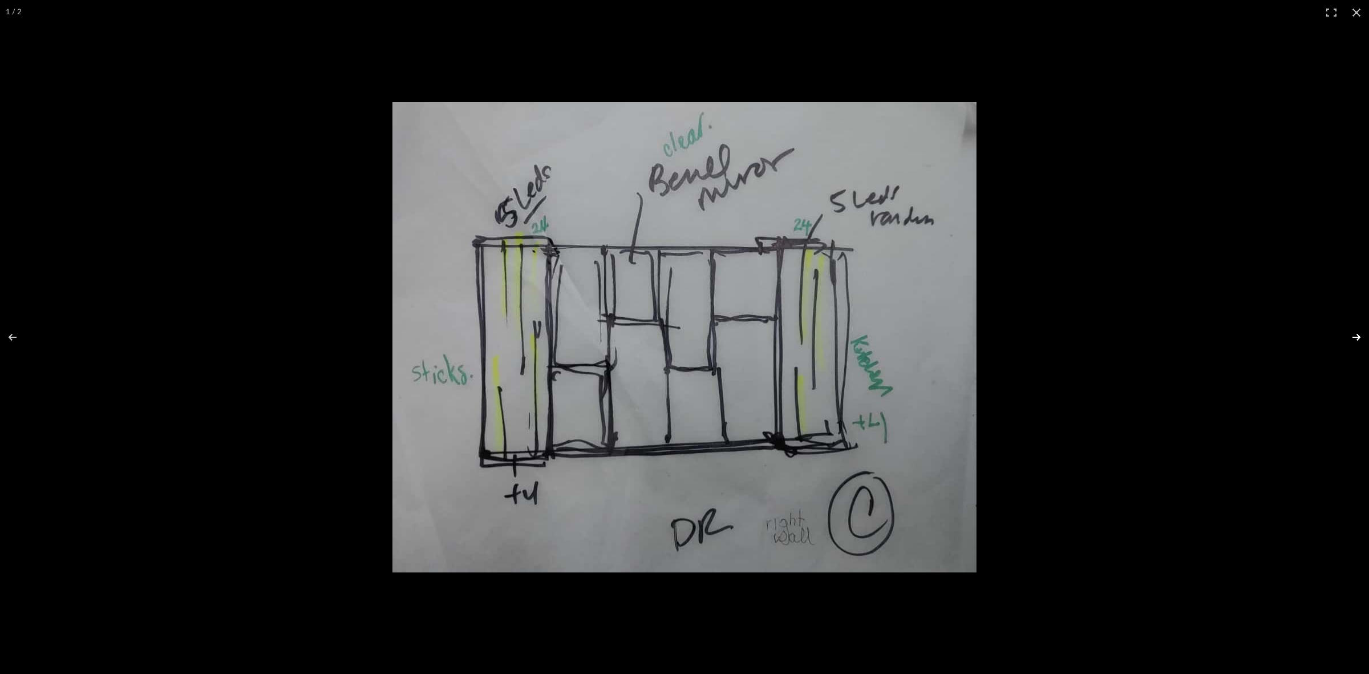
click at [1359, 331] on button at bounding box center [1349, 337] width 40 height 57
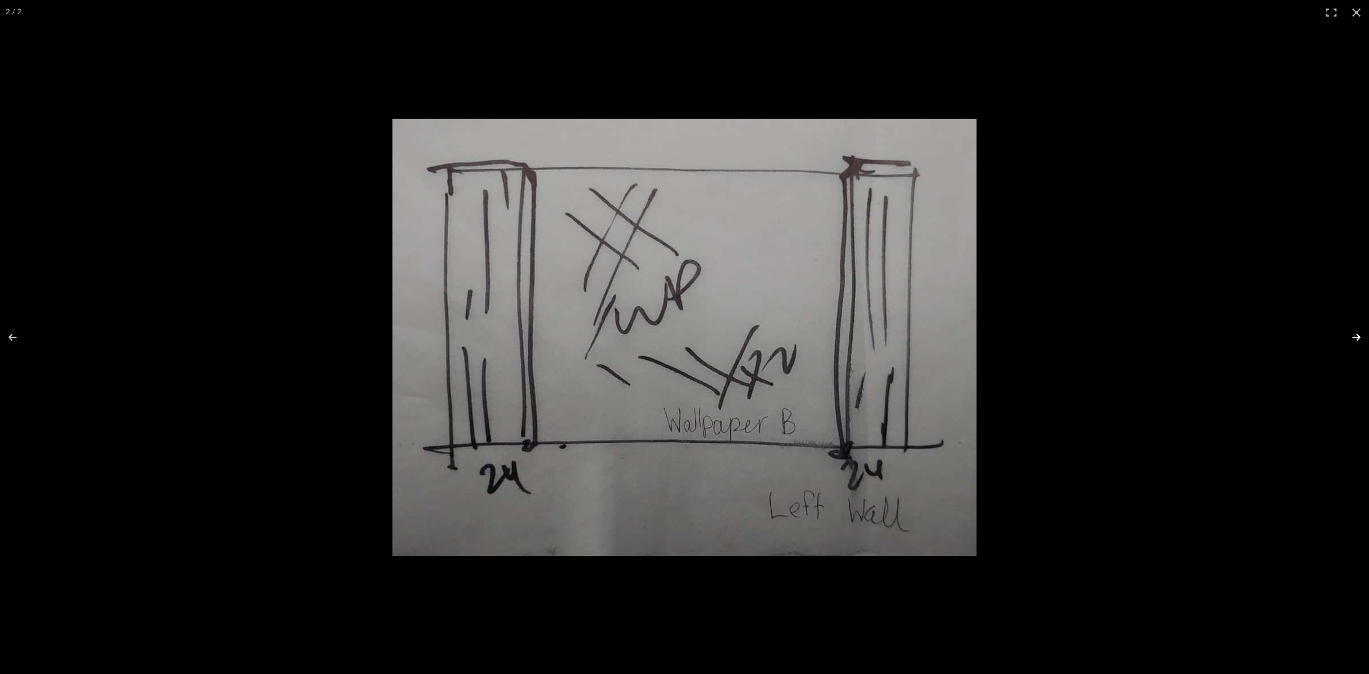
click at [1359, 331] on button at bounding box center [1349, 337] width 40 height 57
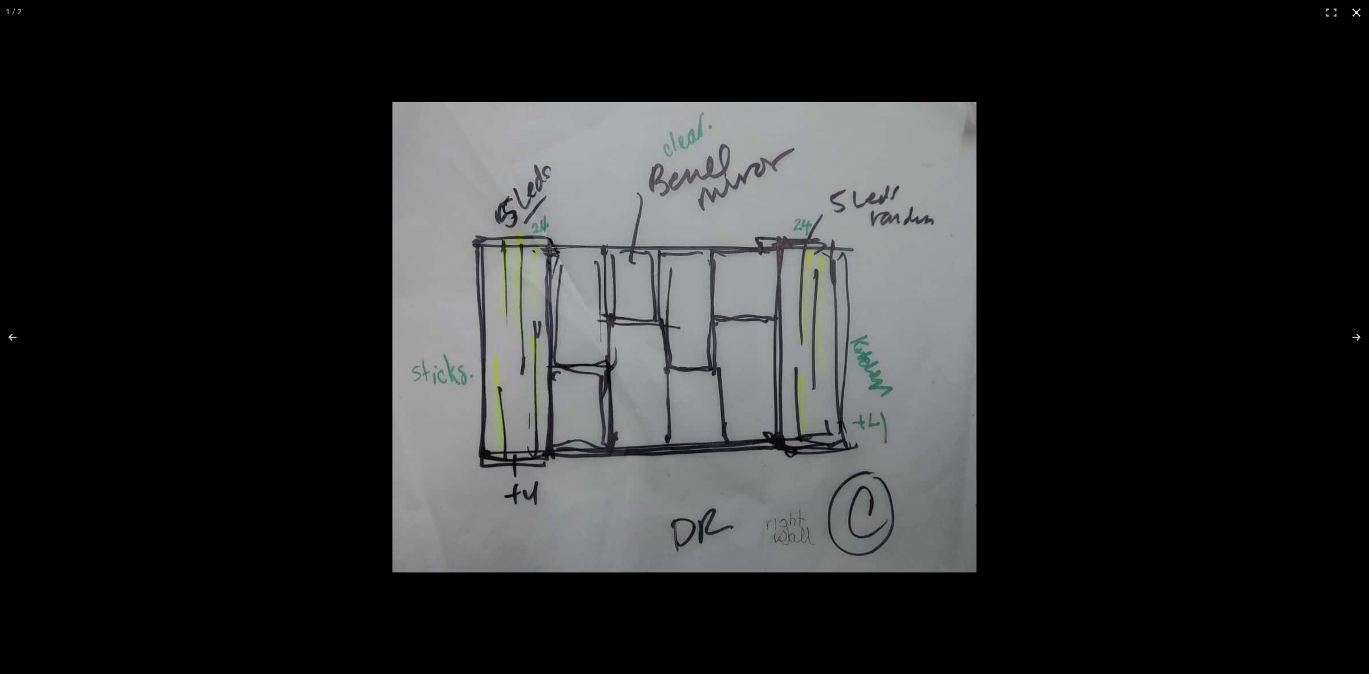
click at [1265, 377] on div at bounding box center [909, 356] width 1032 height 508
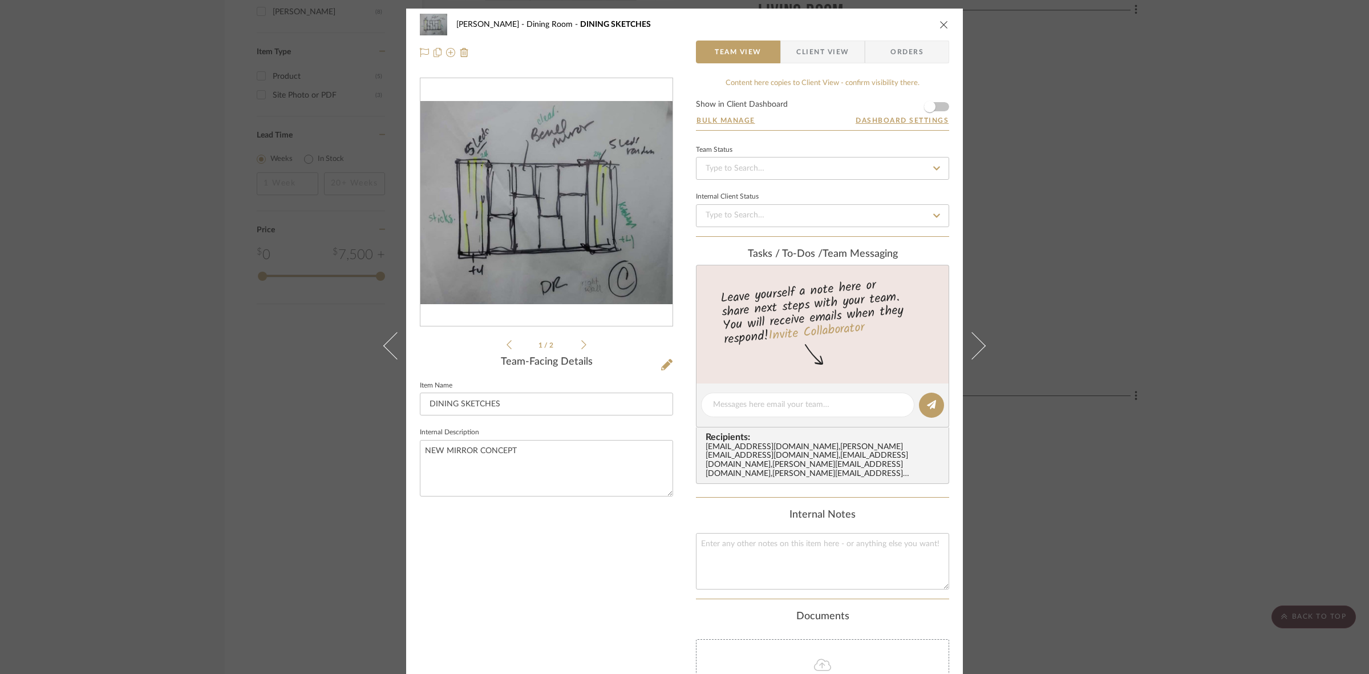
click at [1077, 365] on div "SARI COHEN Dining Room DINING SKETCHES Team View Client View Orders 1 / 2 Team-…" at bounding box center [684, 337] width 1369 height 674
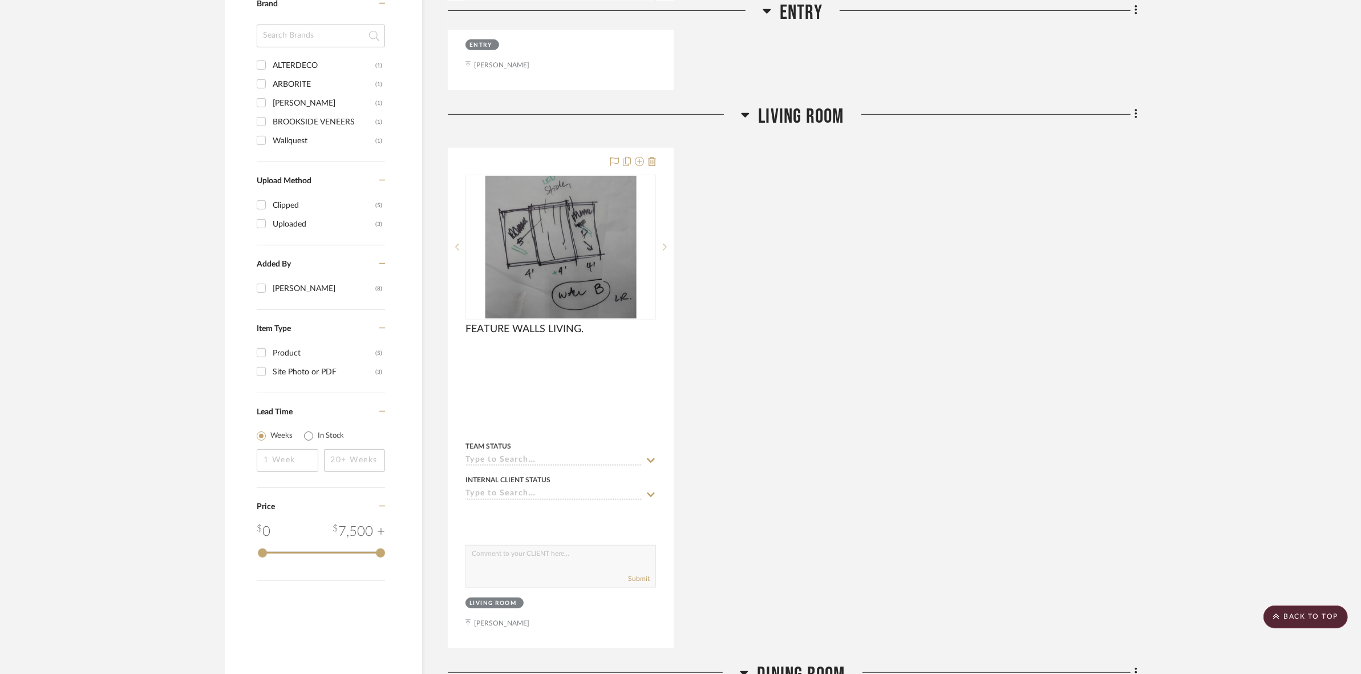
scroll to position [713, 0]
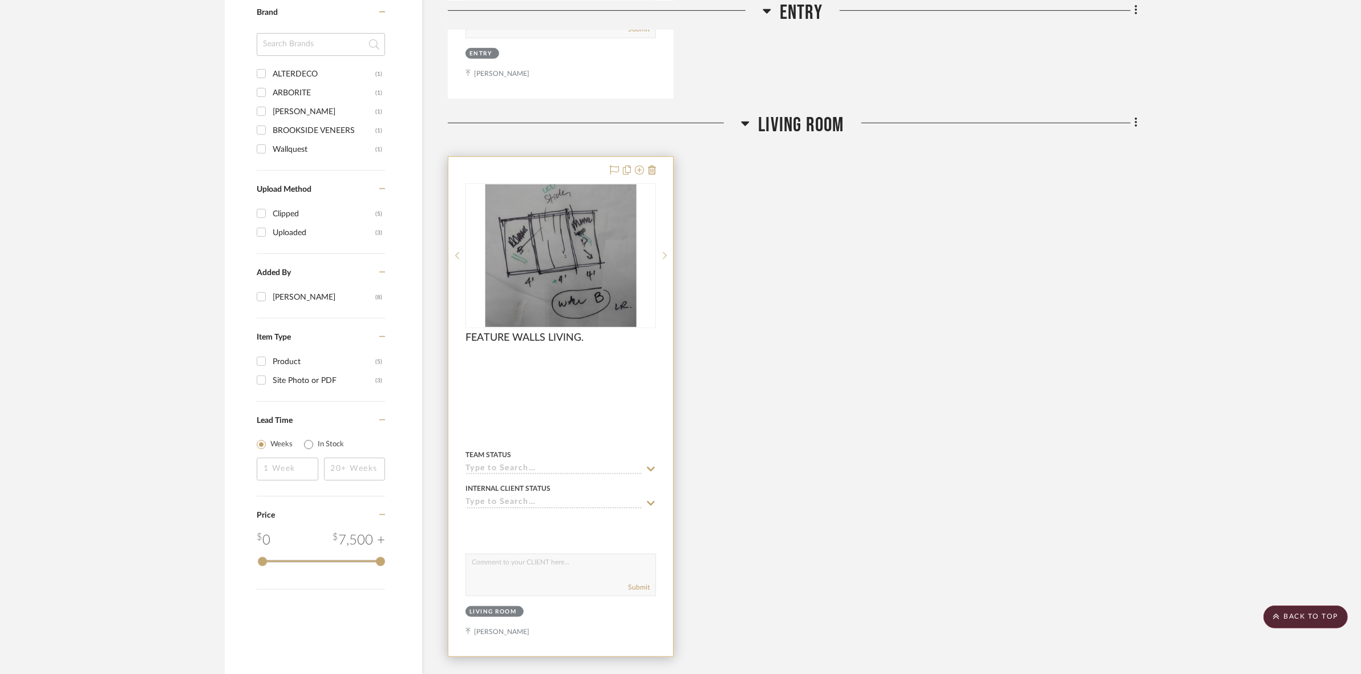
click at [579, 287] on img "0" at bounding box center [561, 255] width 152 height 143
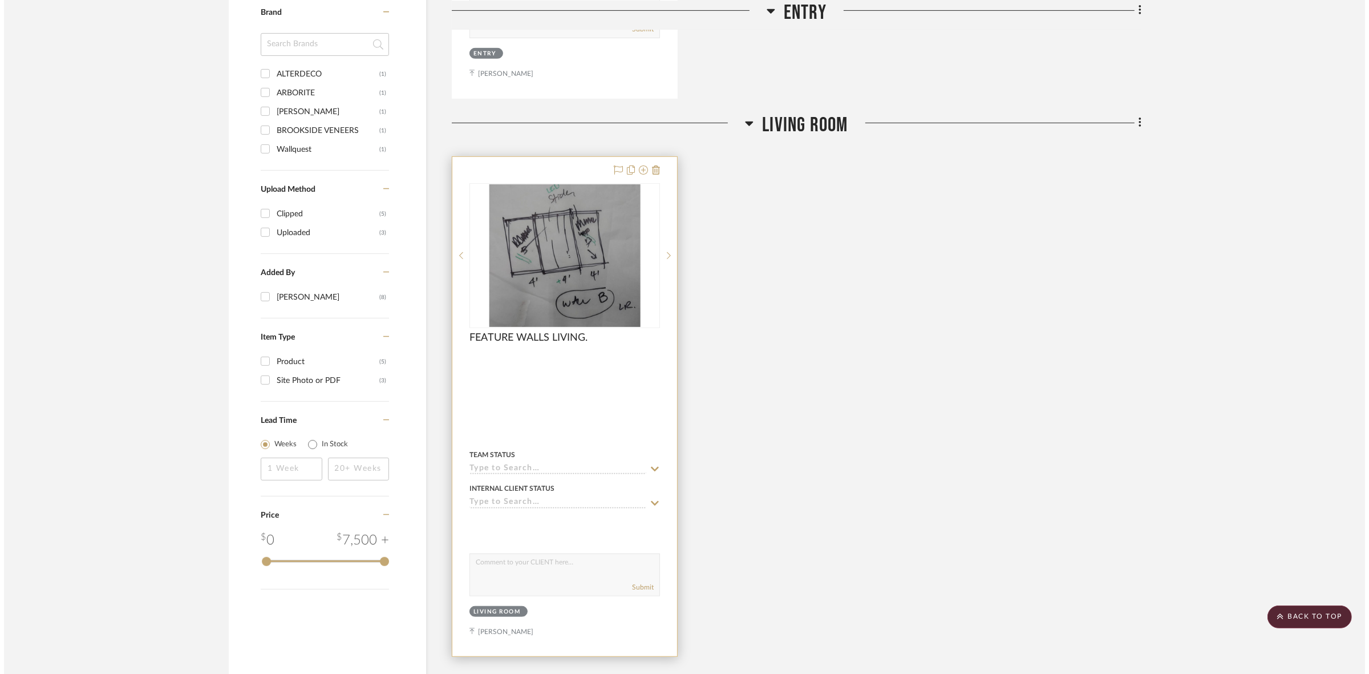
scroll to position [0, 0]
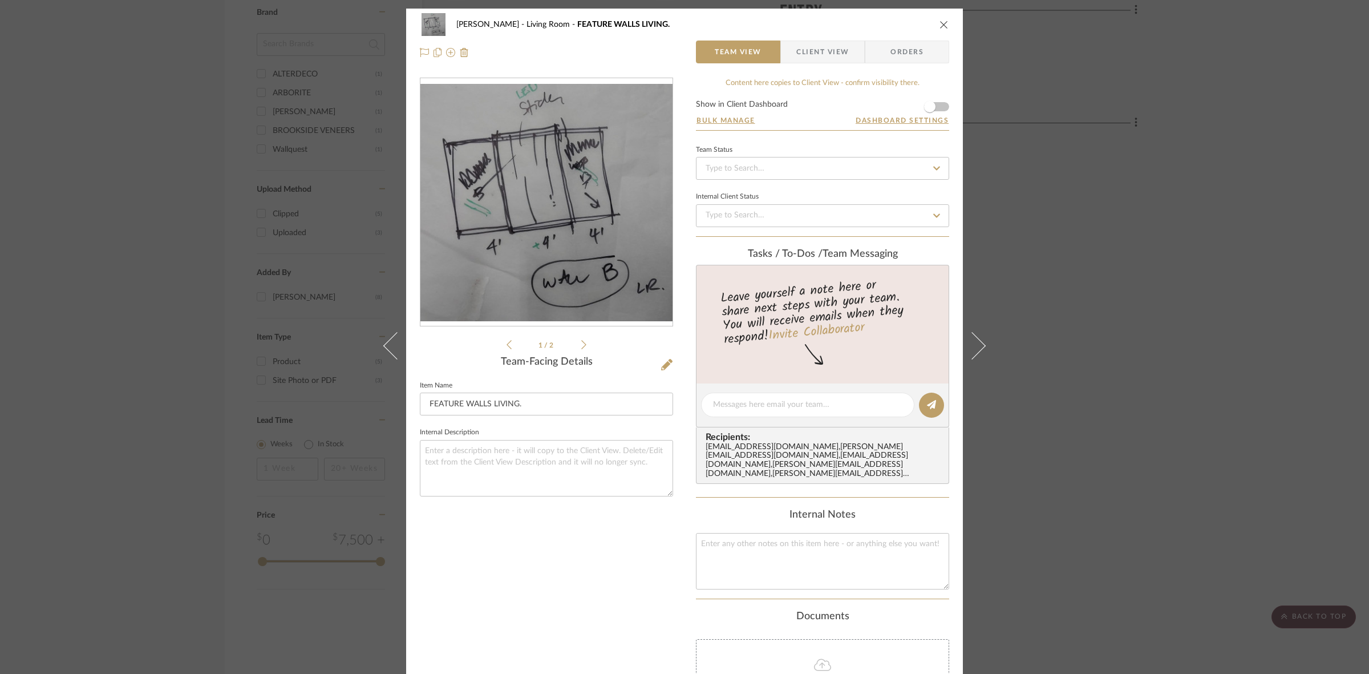
click at [591, 262] on img "0" at bounding box center [547, 202] width 252 height 237
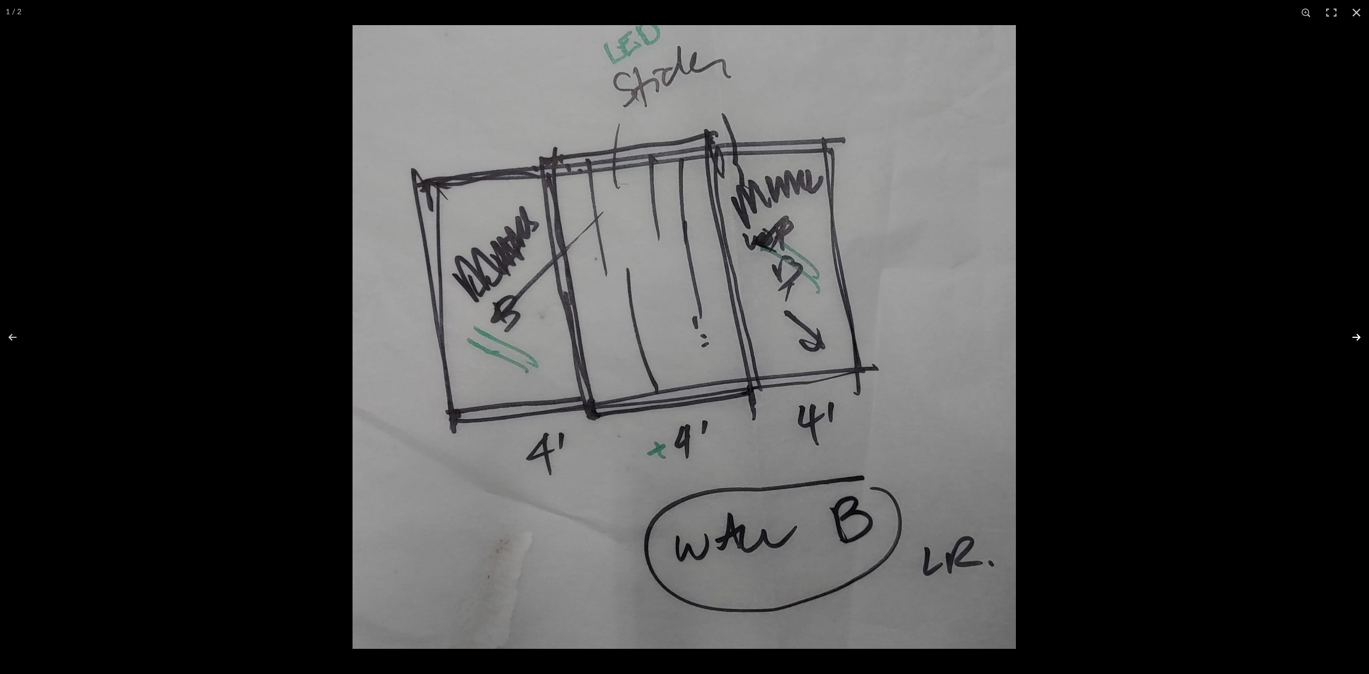
click at [1351, 335] on button at bounding box center [1349, 337] width 40 height 57
